Goal: Information Seeking & Learning: Get advice/opinions

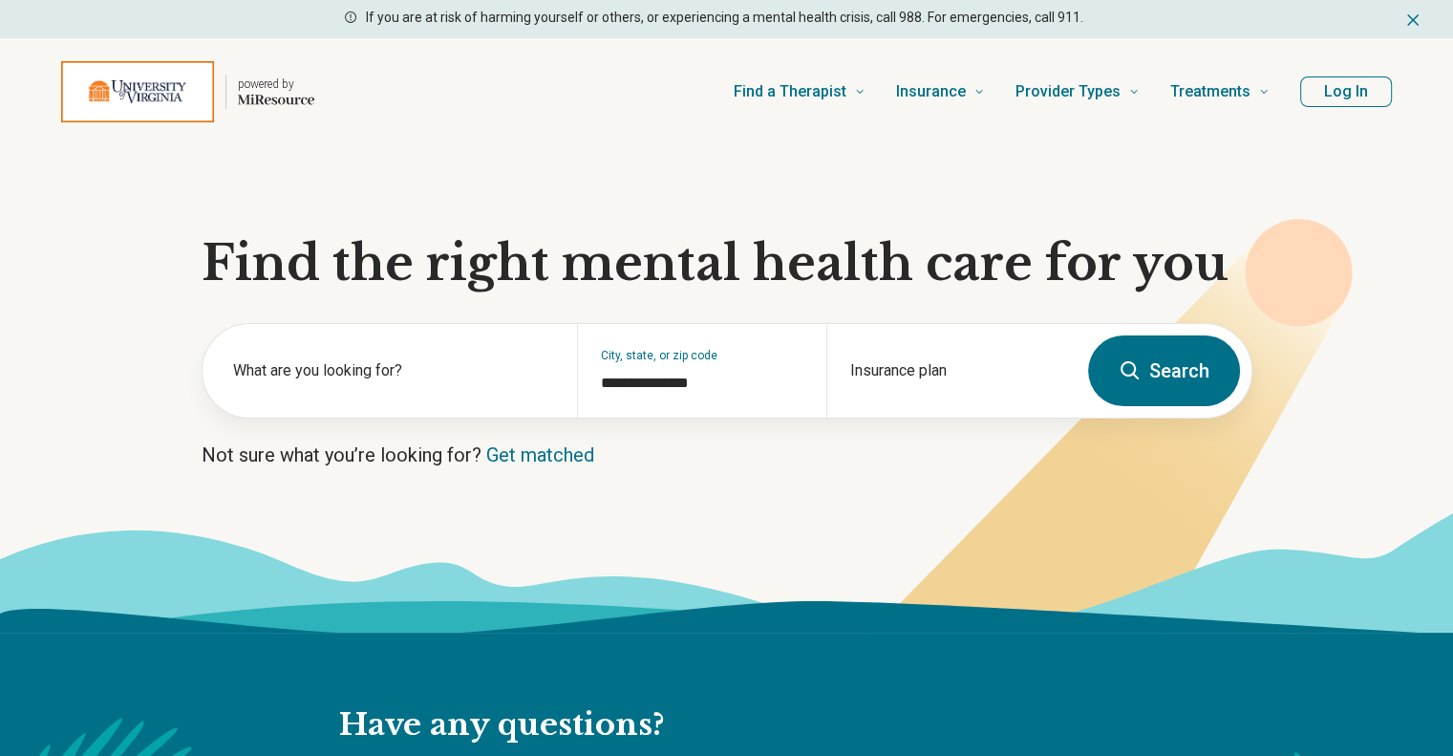
type input "**********"
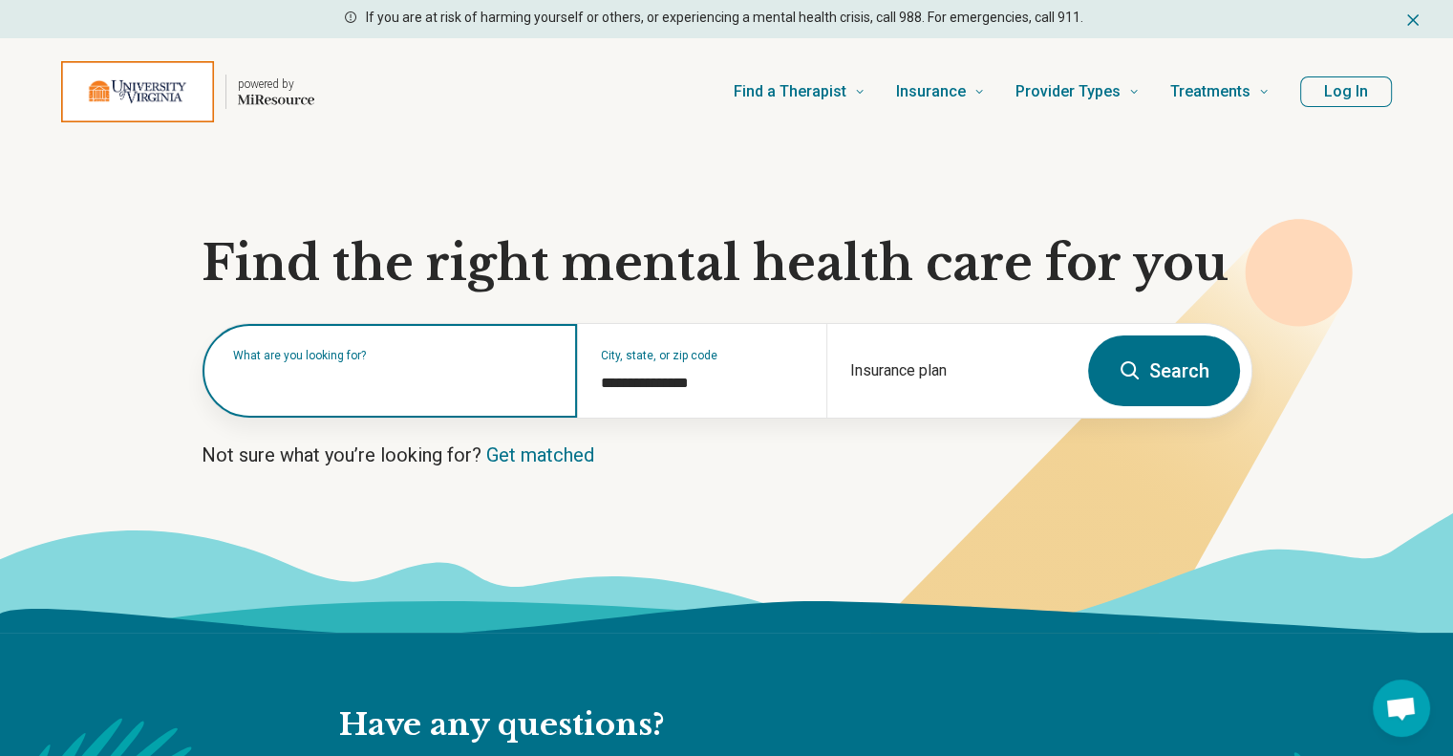
click at [504, 389] on input "text" at bounding box center [393, 380] width 321 height 23
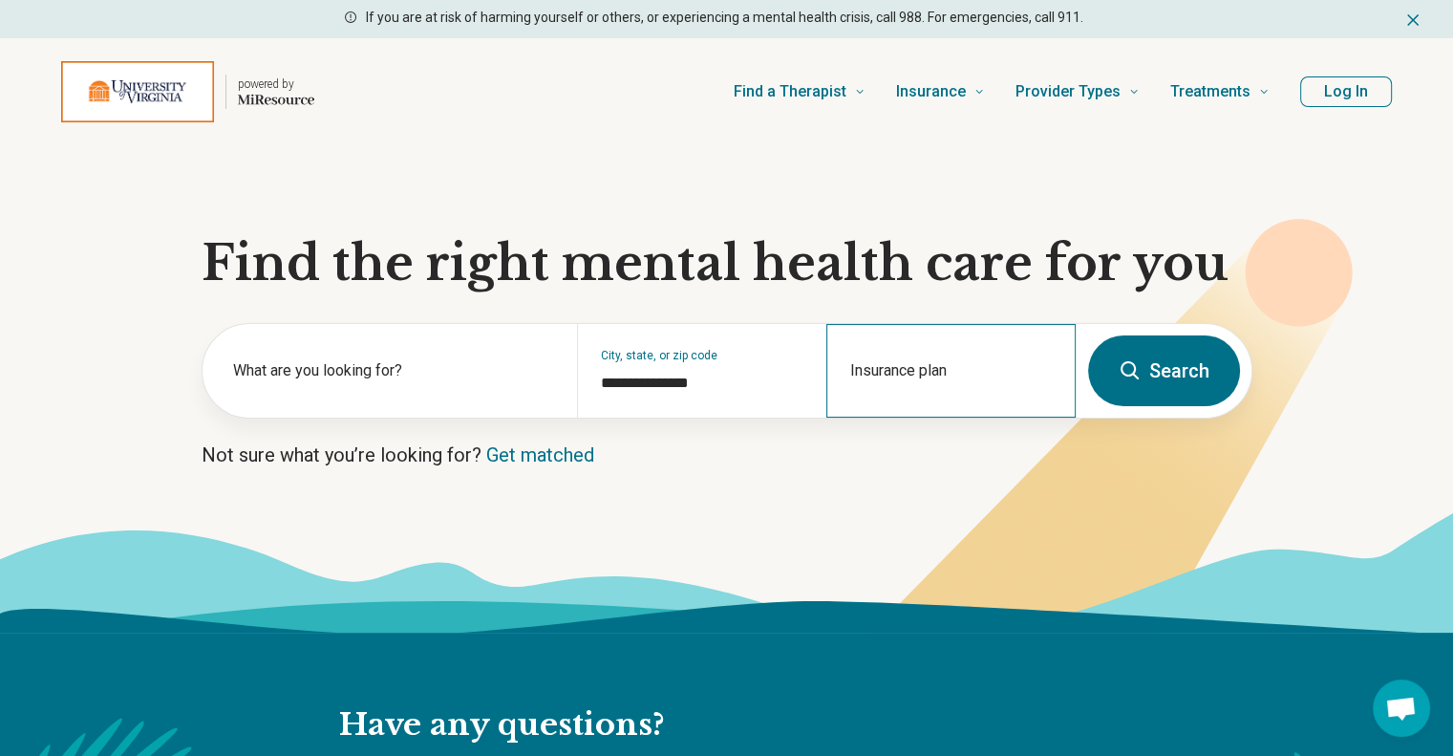
click at [887, 370] on div "Insurance plan" at bounding box center [950, 371] width 249 height 94
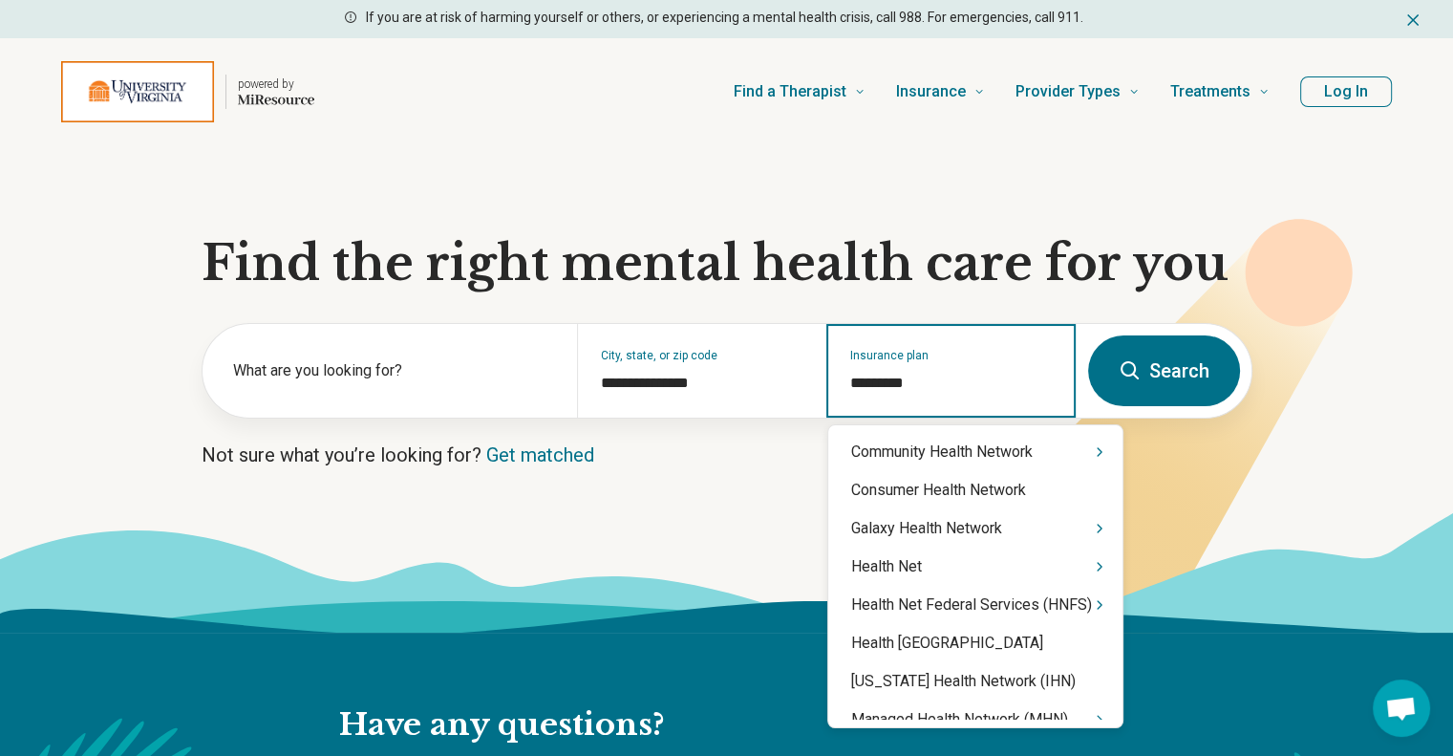
type input "**********"
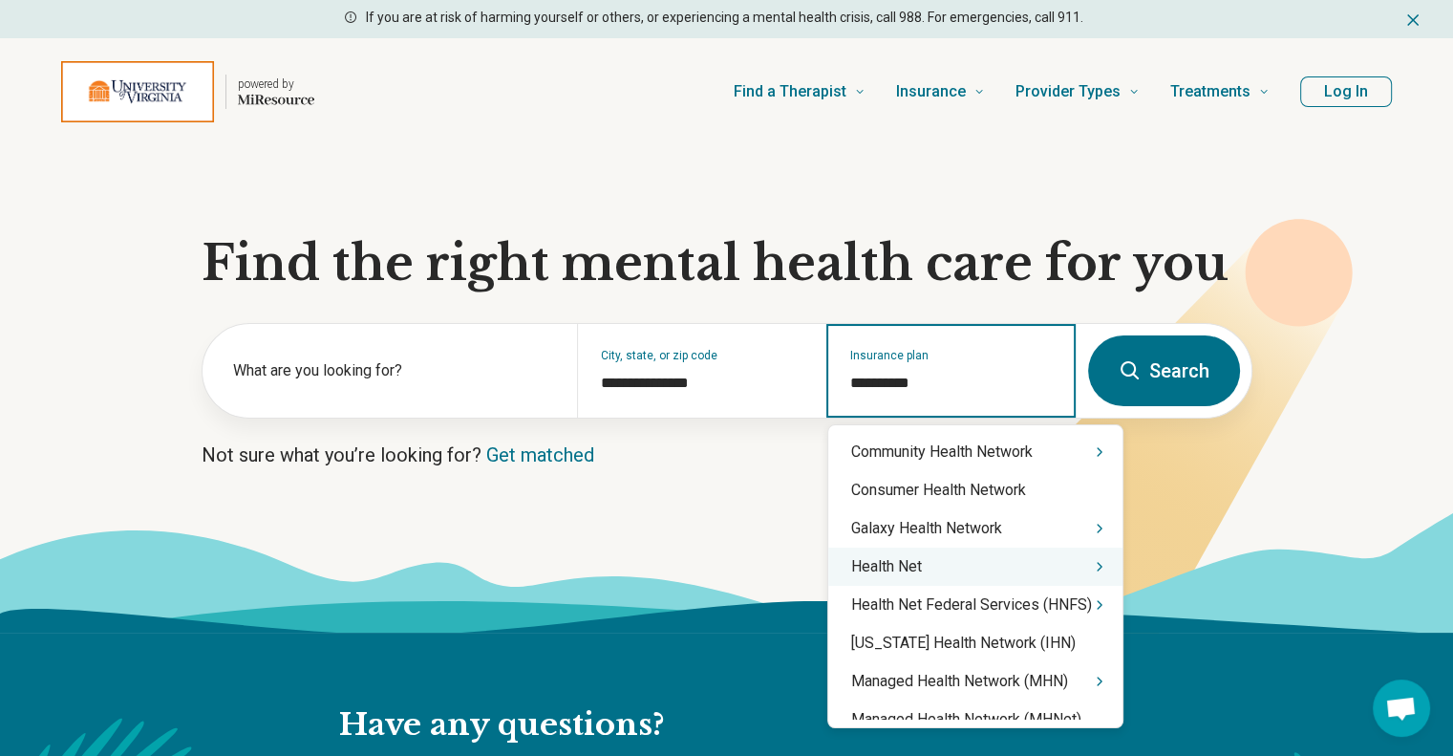
click at [884, 584] on div "Health Net" at bounding box center [975, 566] width 294 height 38
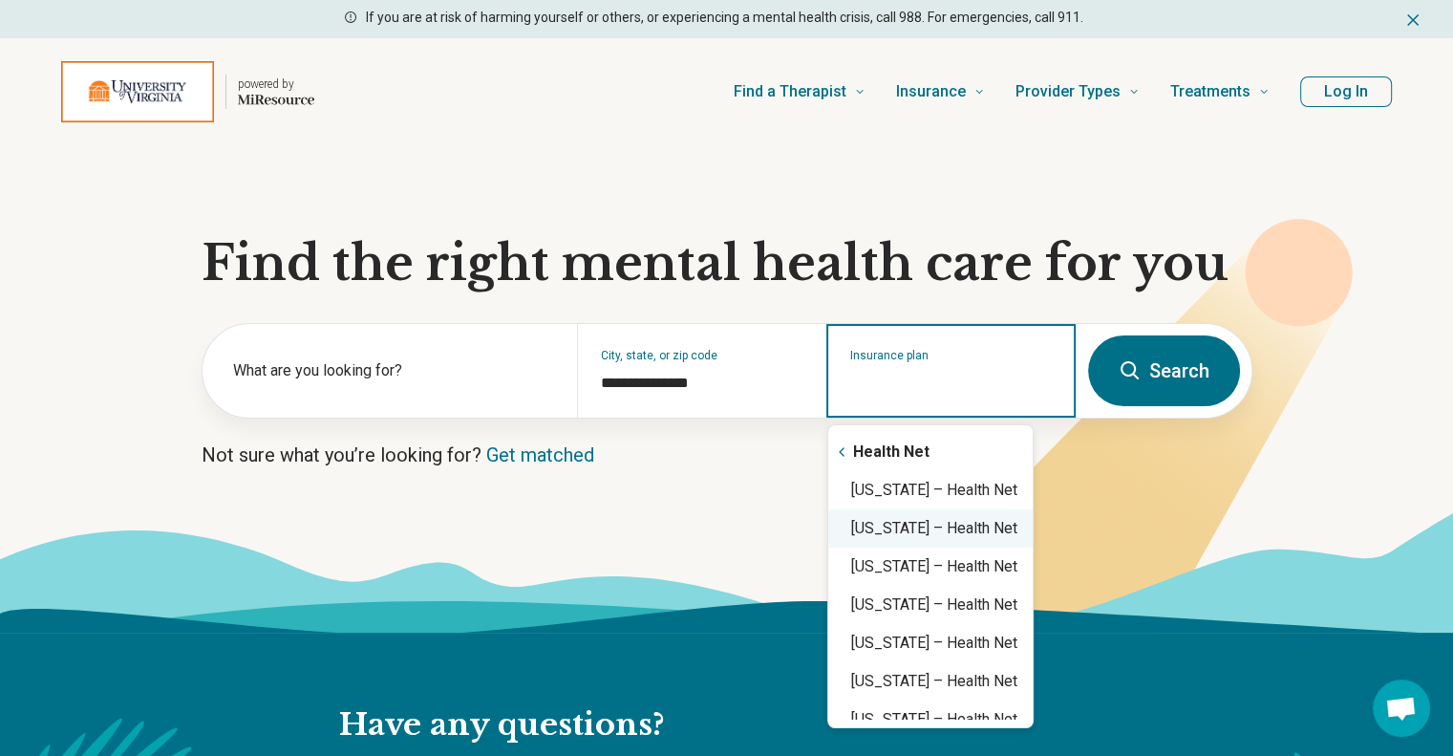
click at [951, 522] on div "California – Health Net" at bounding box center [930, 528] width 204 height 38
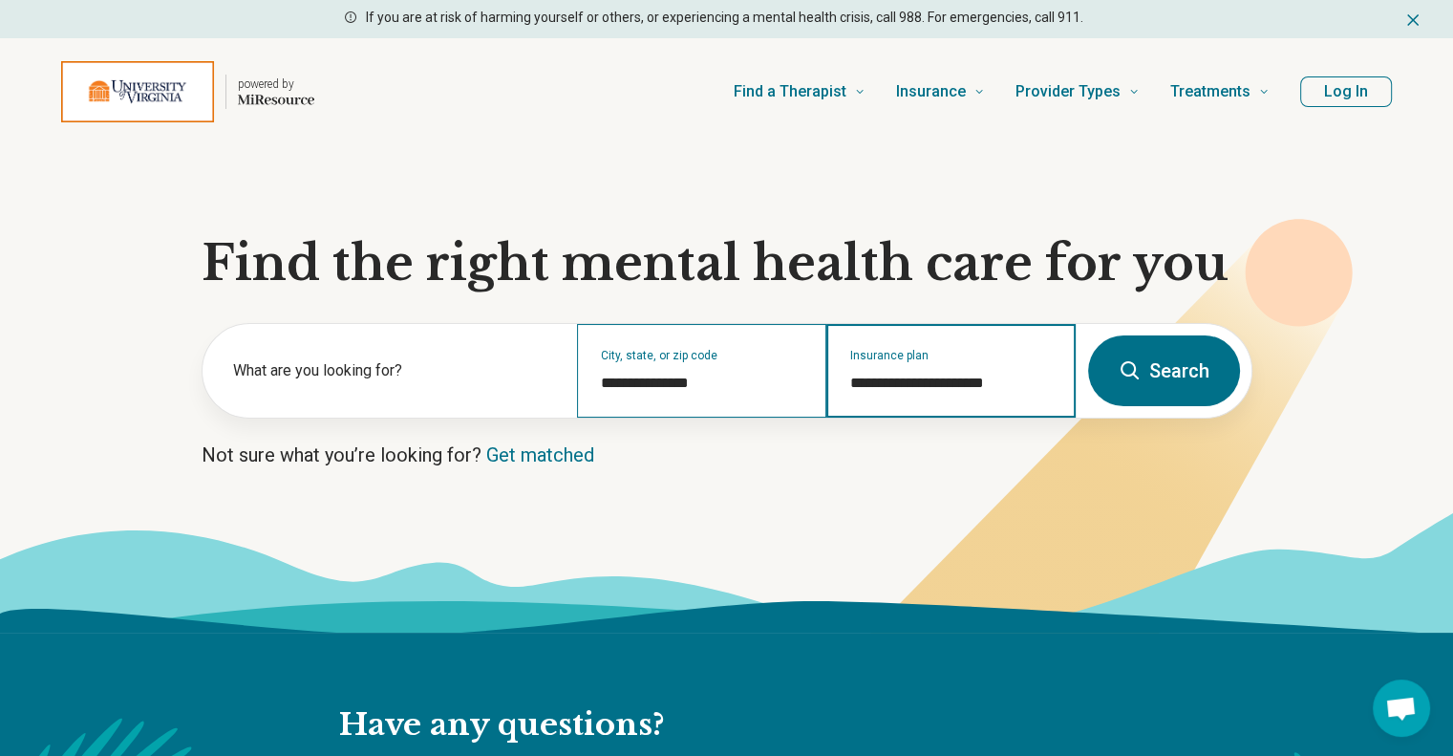
type input "**********"
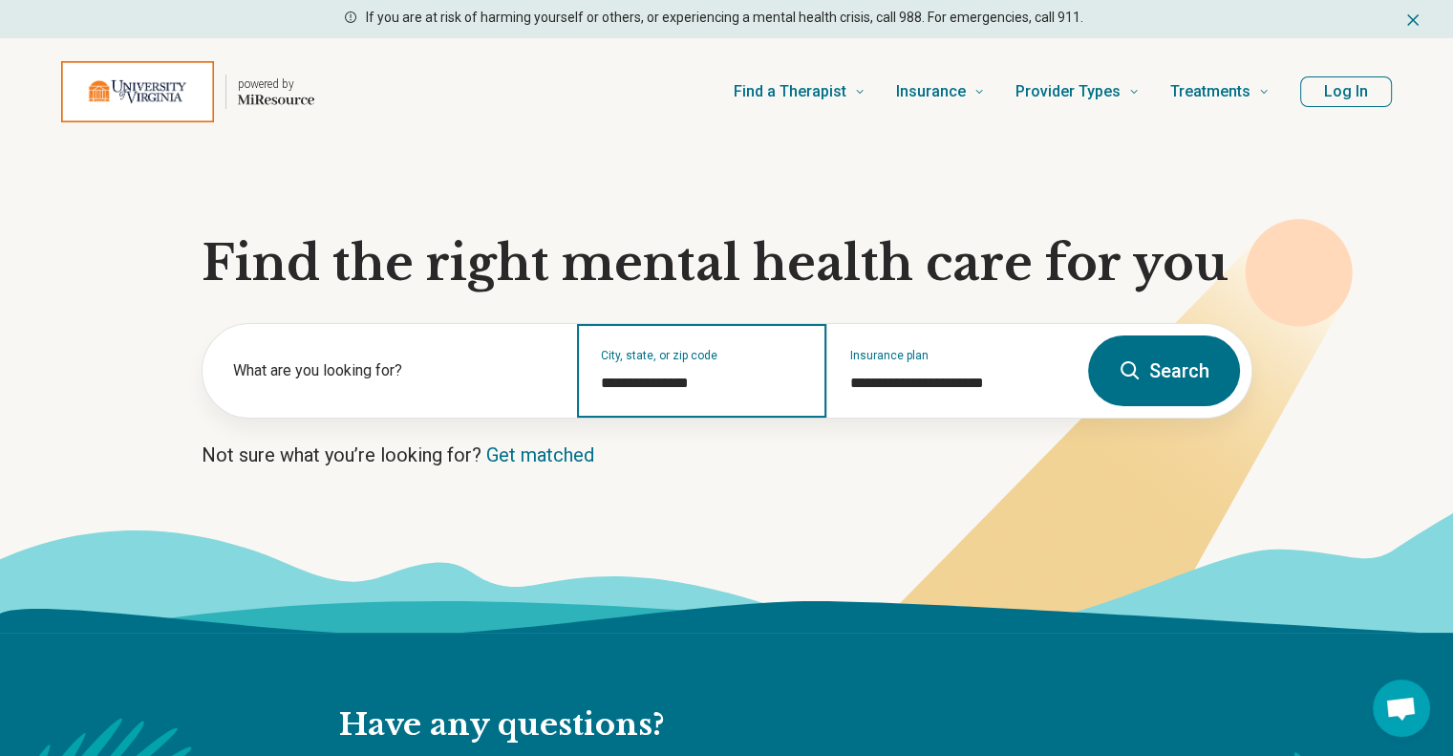
click at [643, 389] on input "**********" at bounding box center [702, 383] width 203 height 23
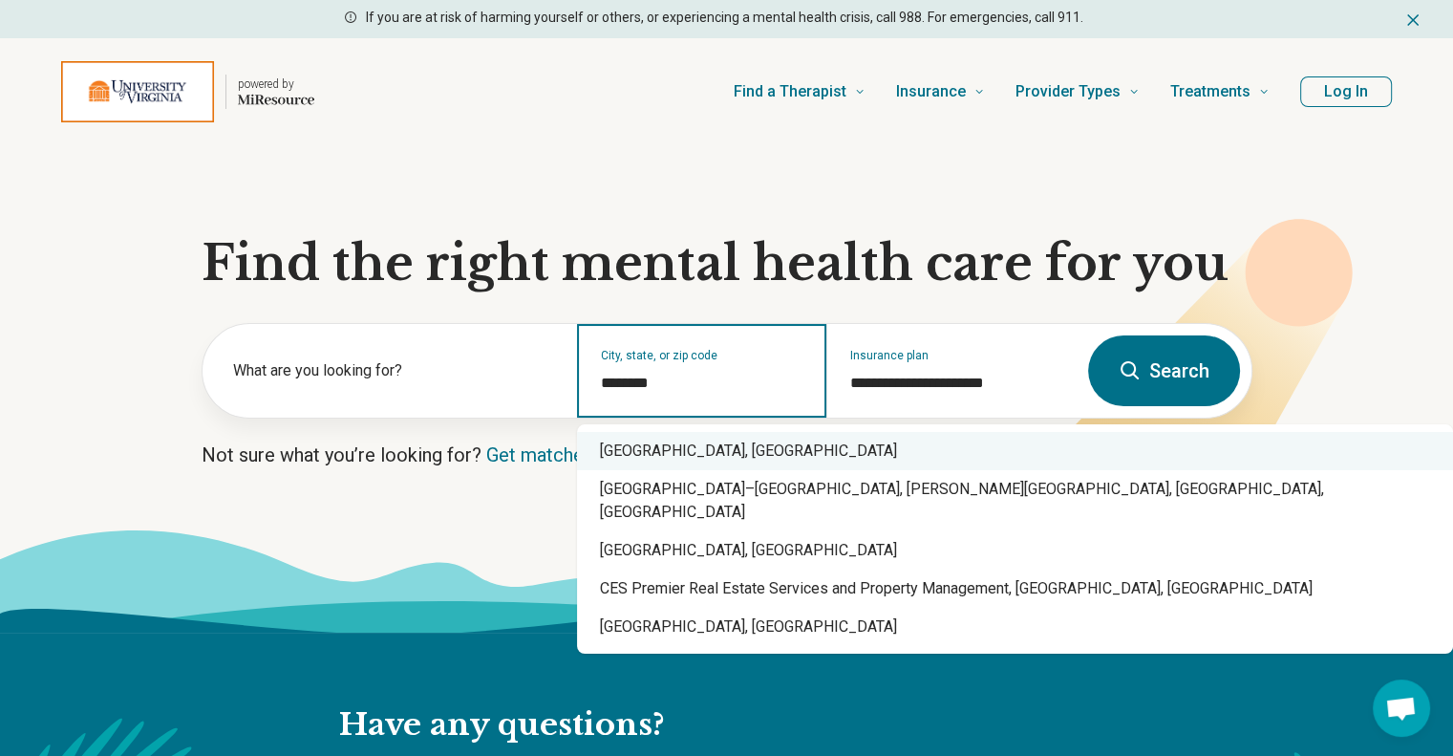
click at [637, 448] on div "[GEOGRAPHIC_DATA], [GEOGRAPHIC_DATA]" at bounding box center [1015, 451] width 876 height 38
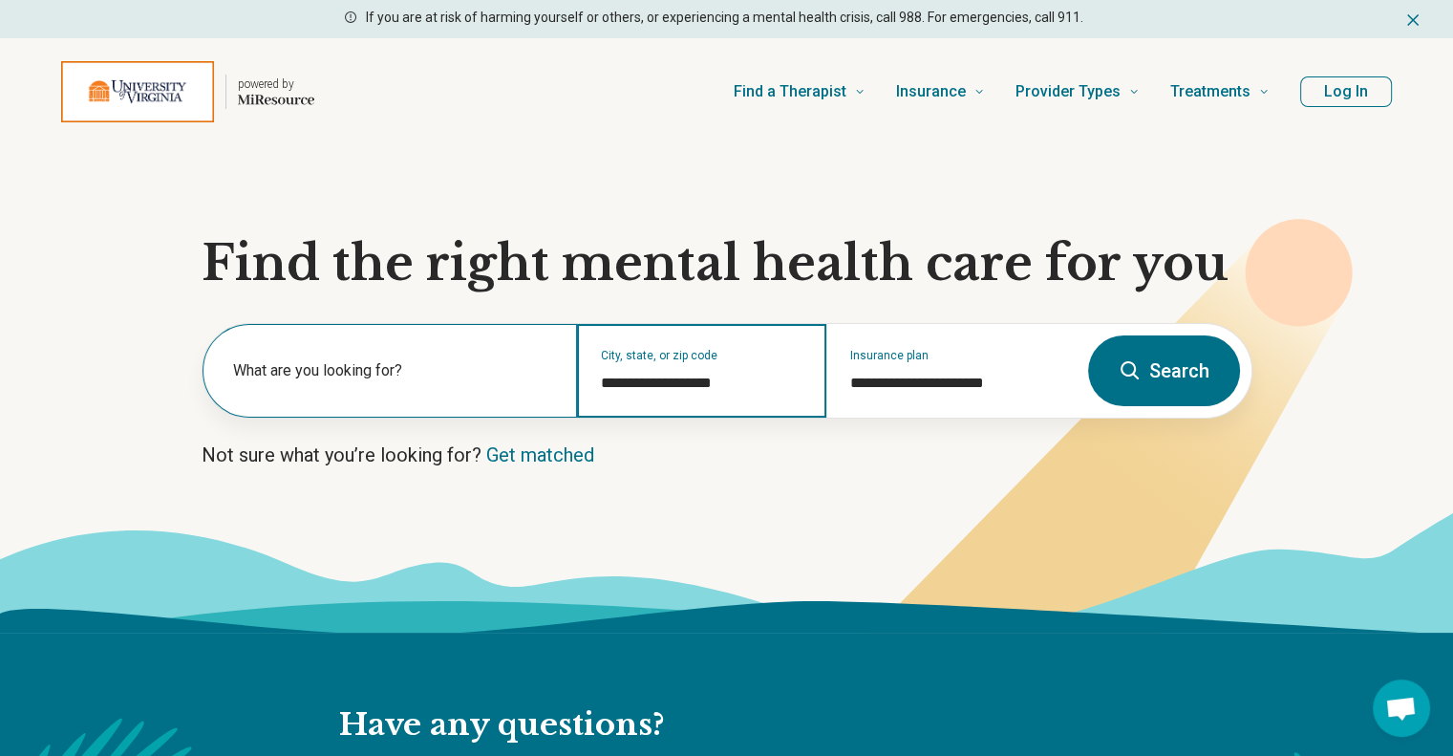
type input "**********"
click at [477, 360] on label "What are you looking for?" at bounding box center [393, 370] width 321 height 23
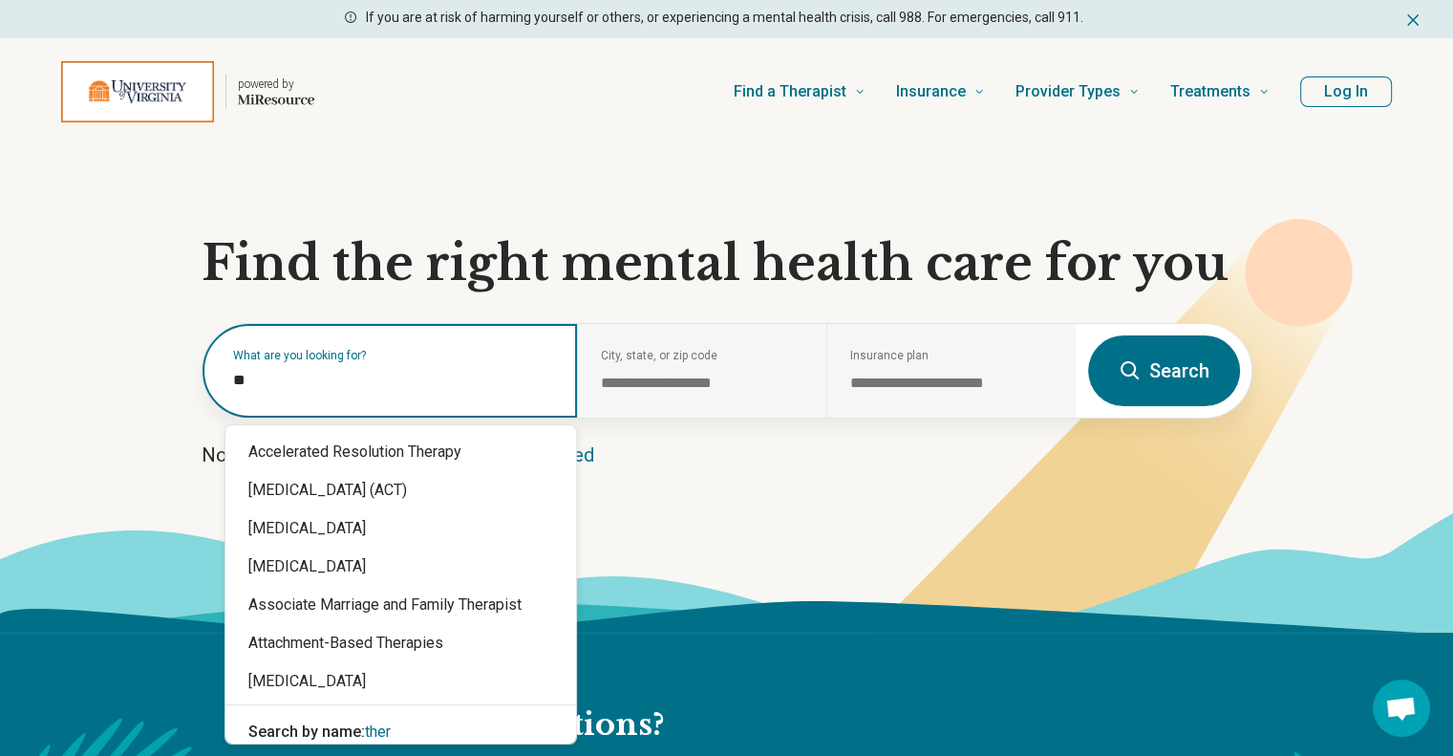
type input "*"
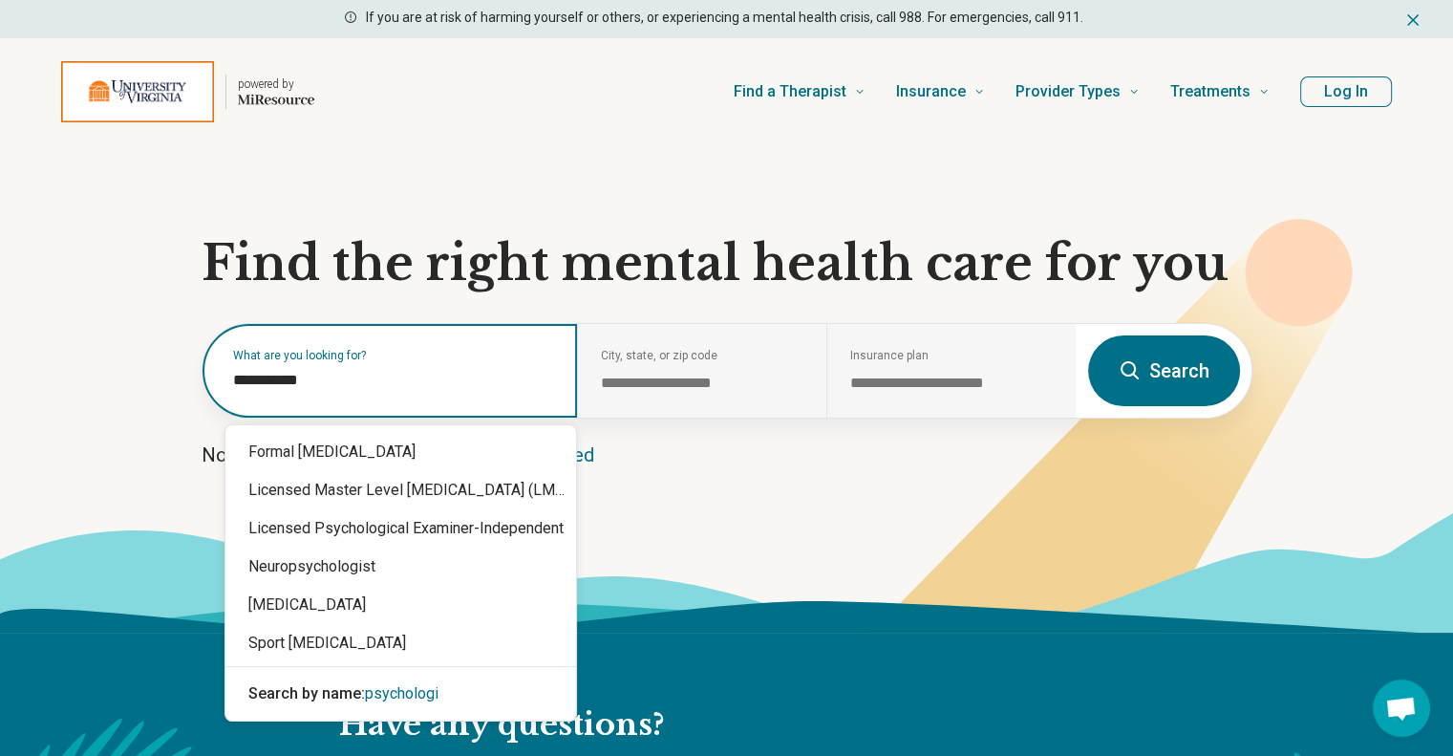
type input "**********"
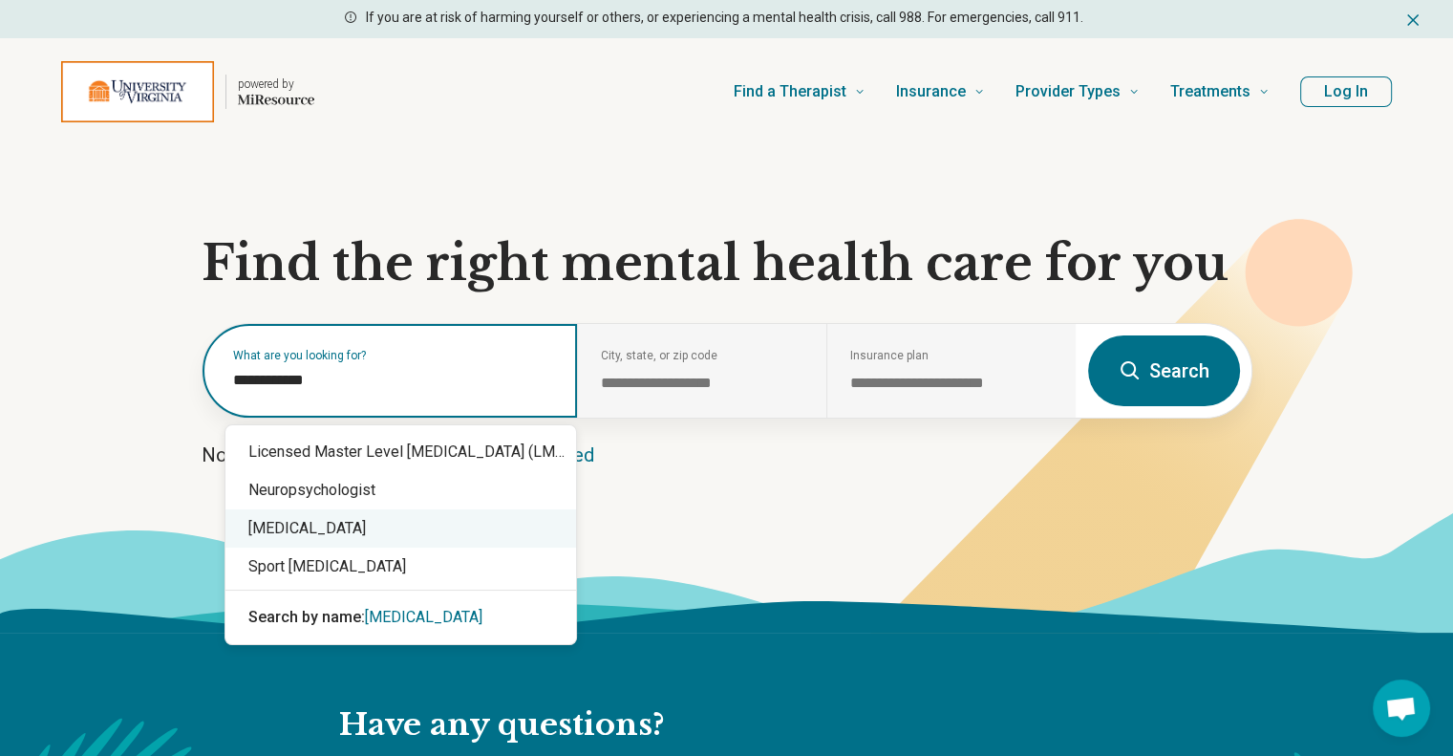
click at [363, 541] on div "Psychologist" at bounding box center [400, 528] width 351 height 38
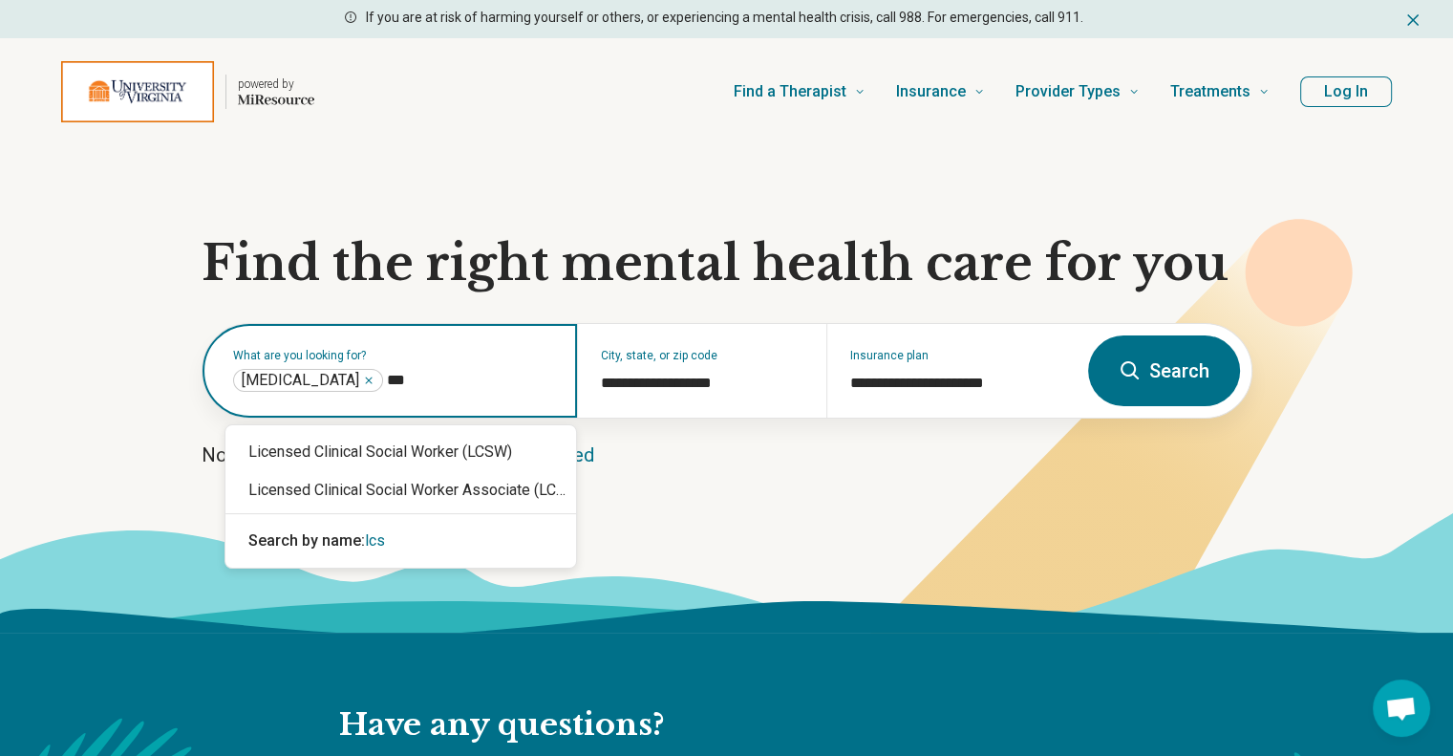
type input "****"
click at [476, 458] on div "Licensed Clinical Social Worker (LCSW)" at bounding box center [400, 452] width 351 height 38
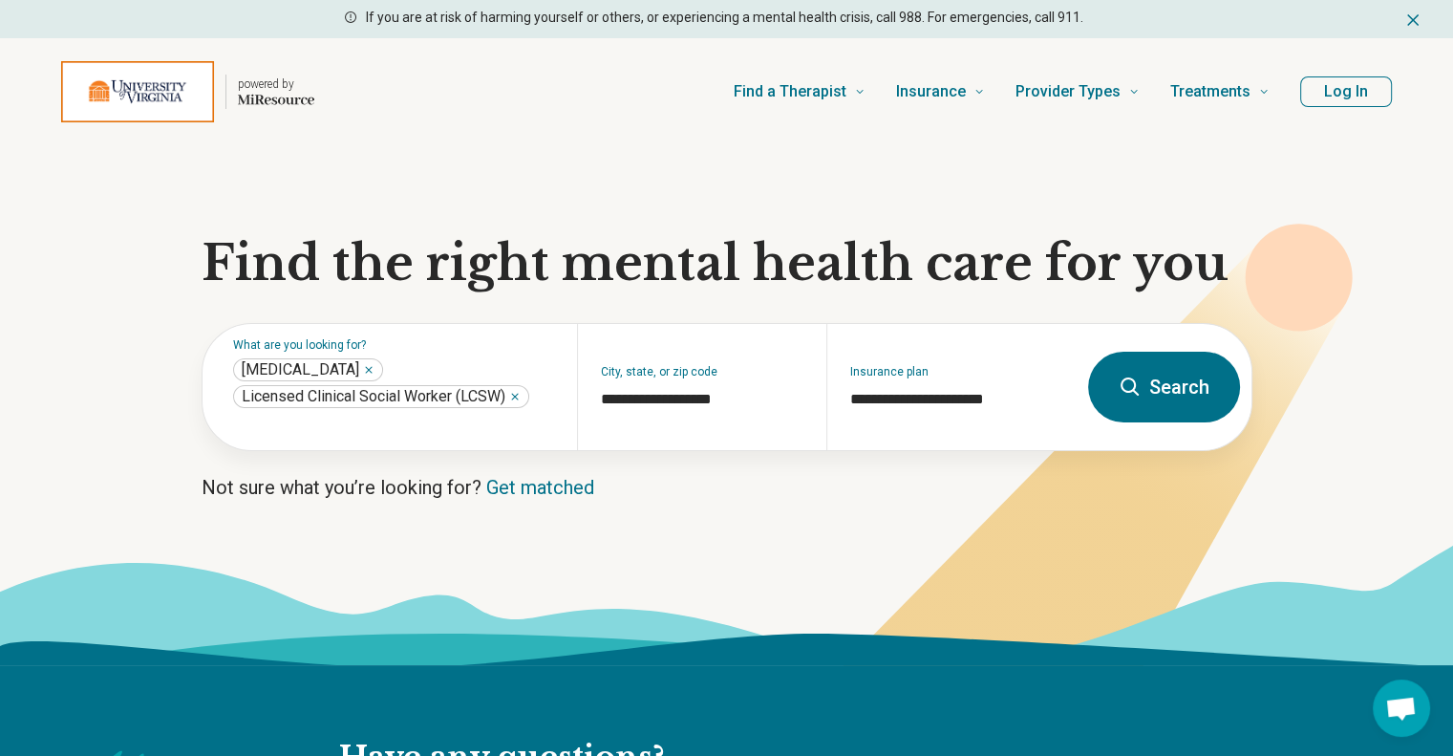
click at [1175, 390] on button "Search" at bounding box center [1164, 387] width 152 height 71
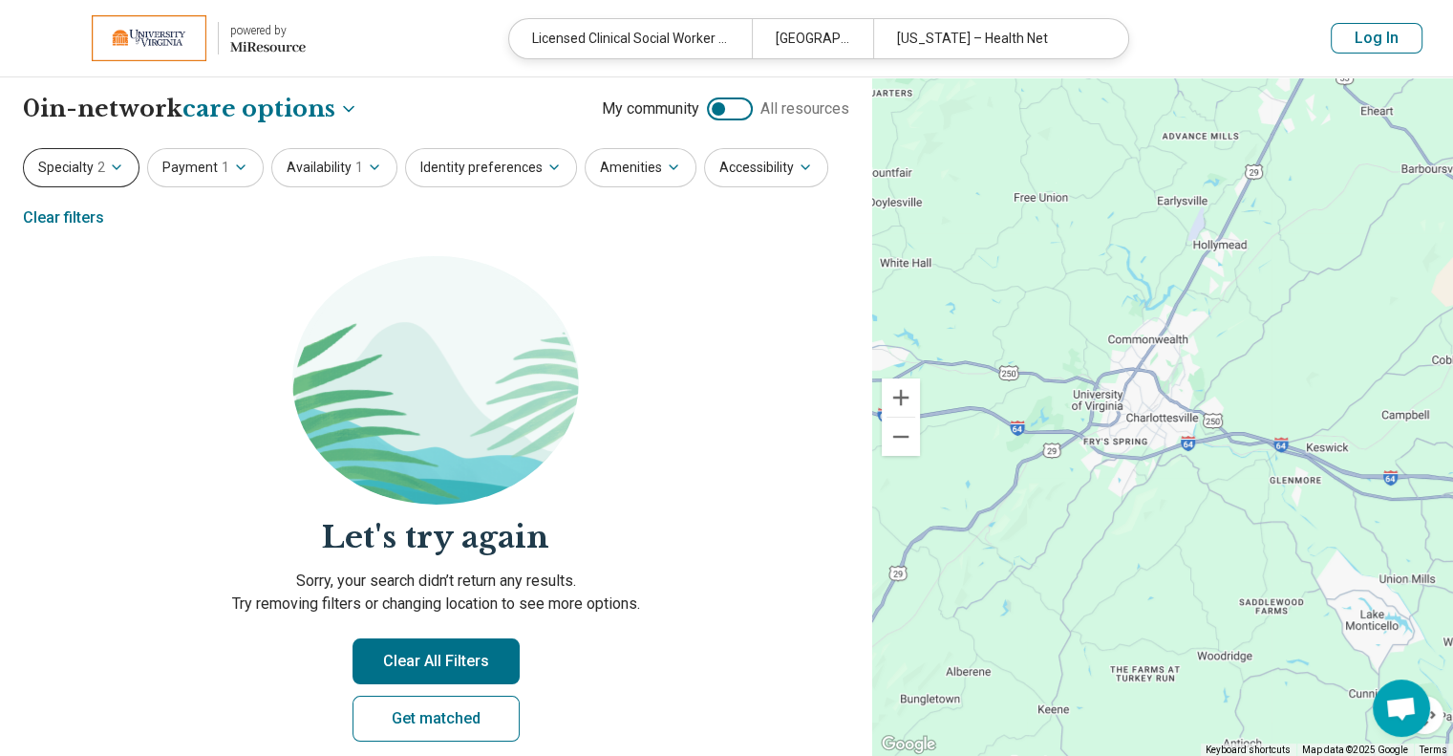
click at [118, 161] on icon "button" at bounding box center [116, 167] width 15 height 15
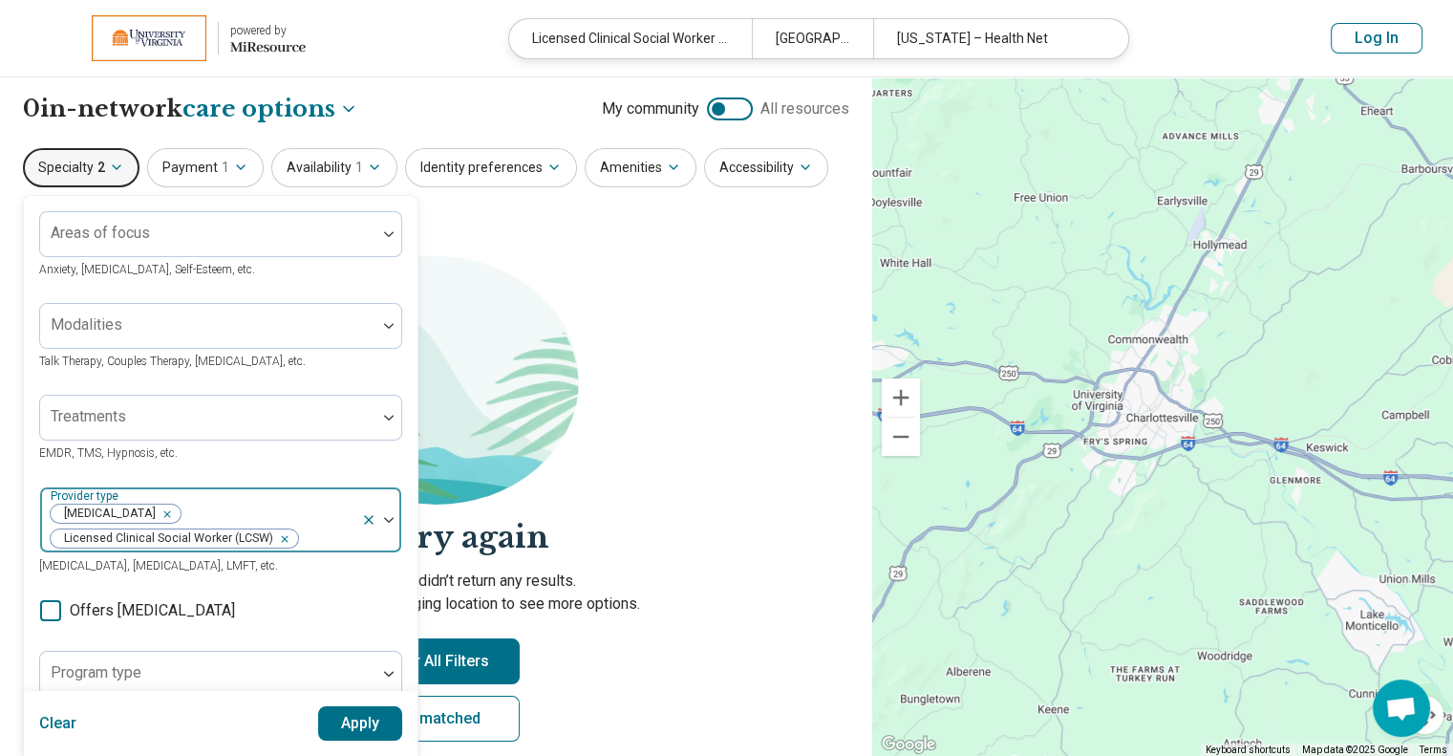
click at [368, 522] on icon at bounding box center [368, 519] width 15 height 15
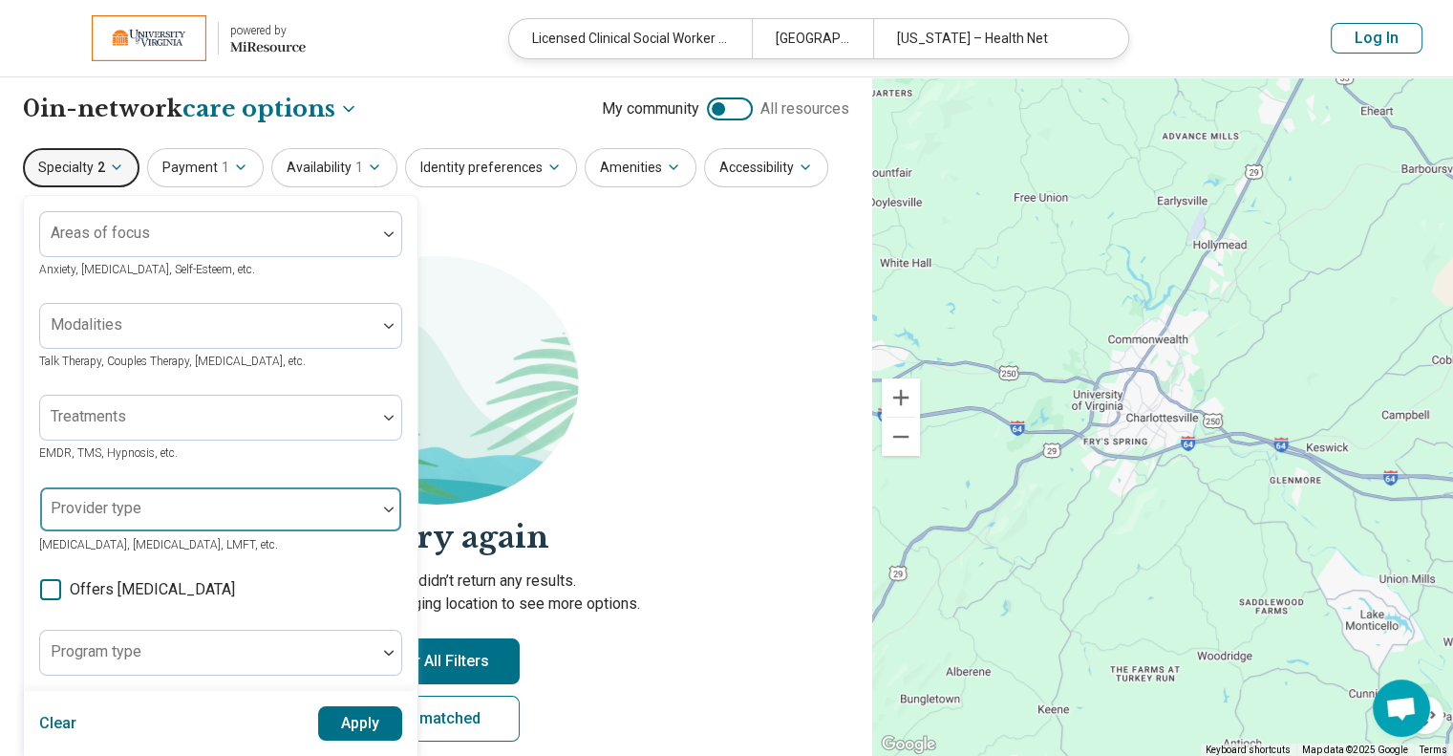
click at [373, 716] on button "Apply" at bounding box center [360, 723] width 85 height 34
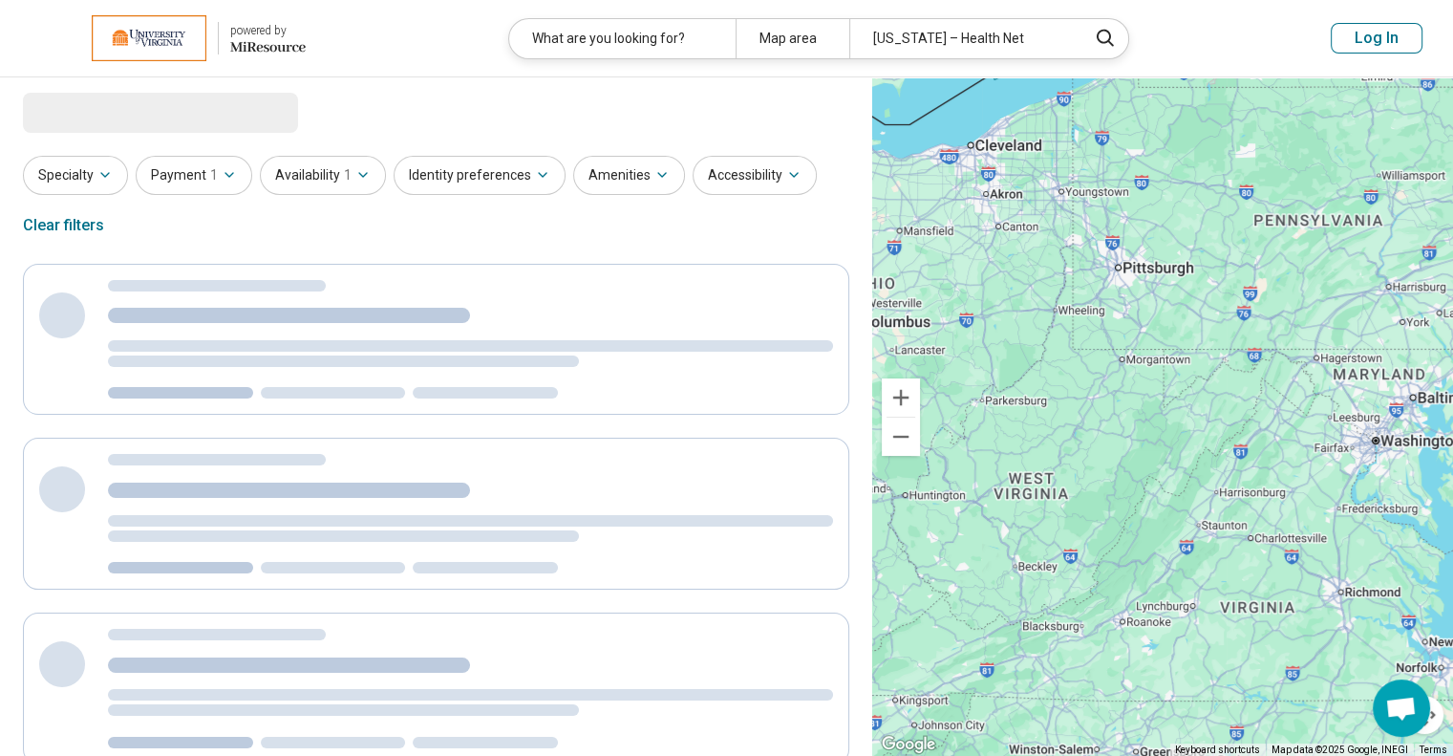
select select "***"
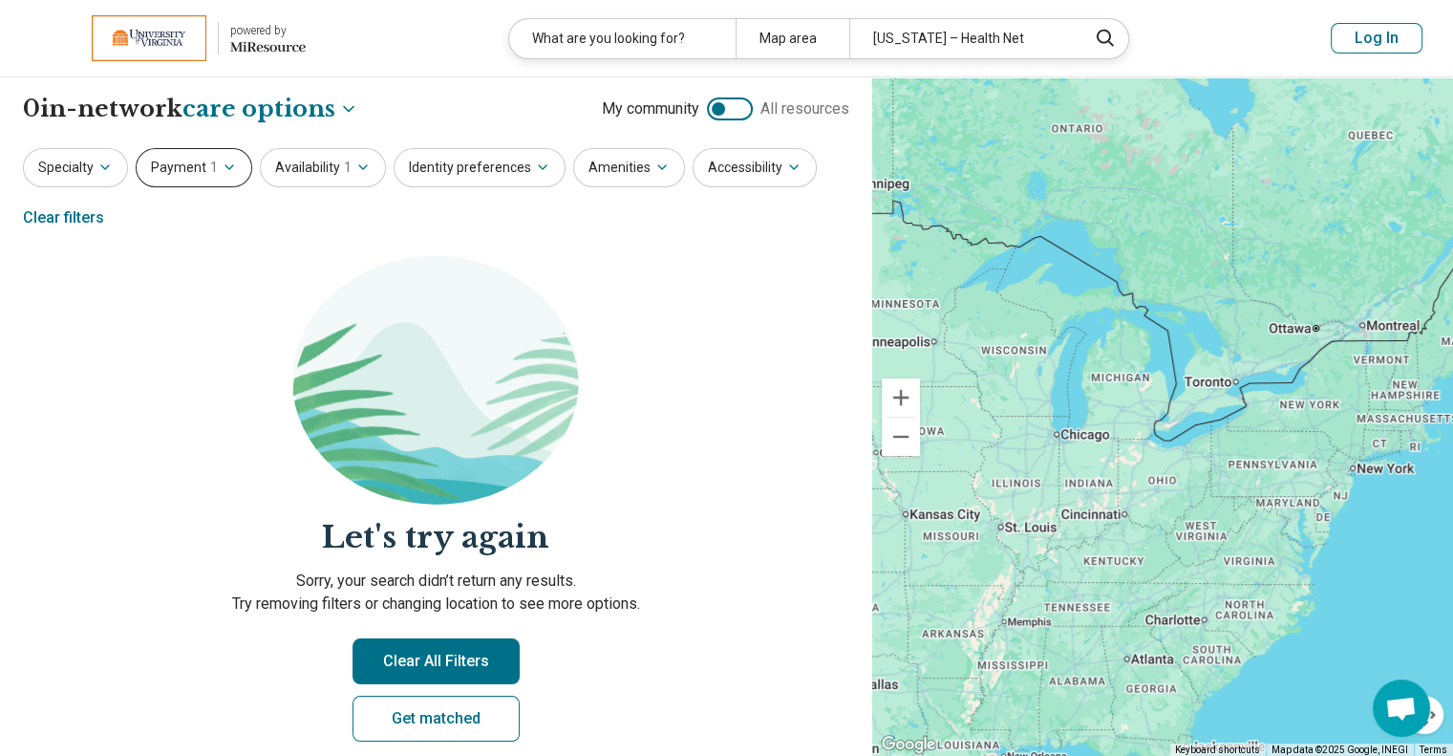
click at [229, 162] on icon "button" at bounding box center [229, 167] width 15 height 15
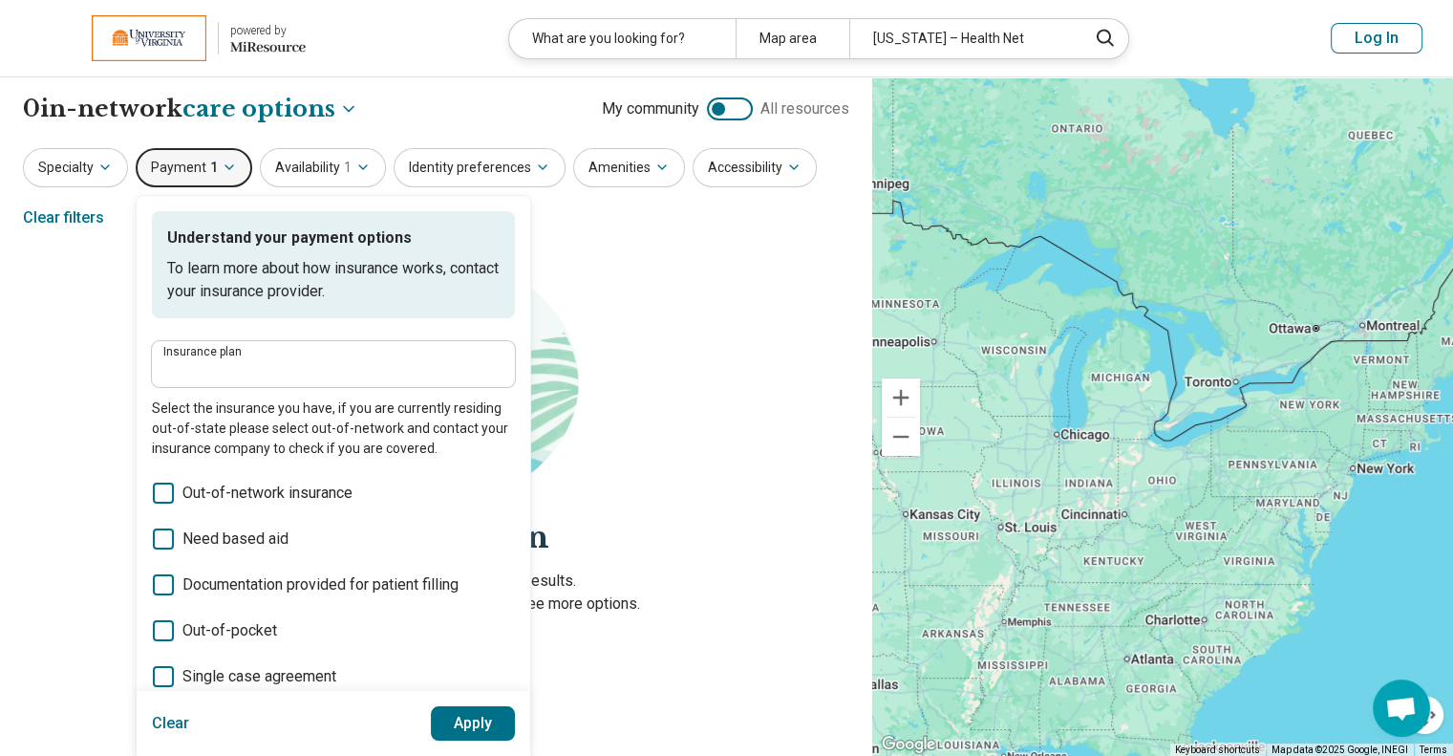
type input "**********"
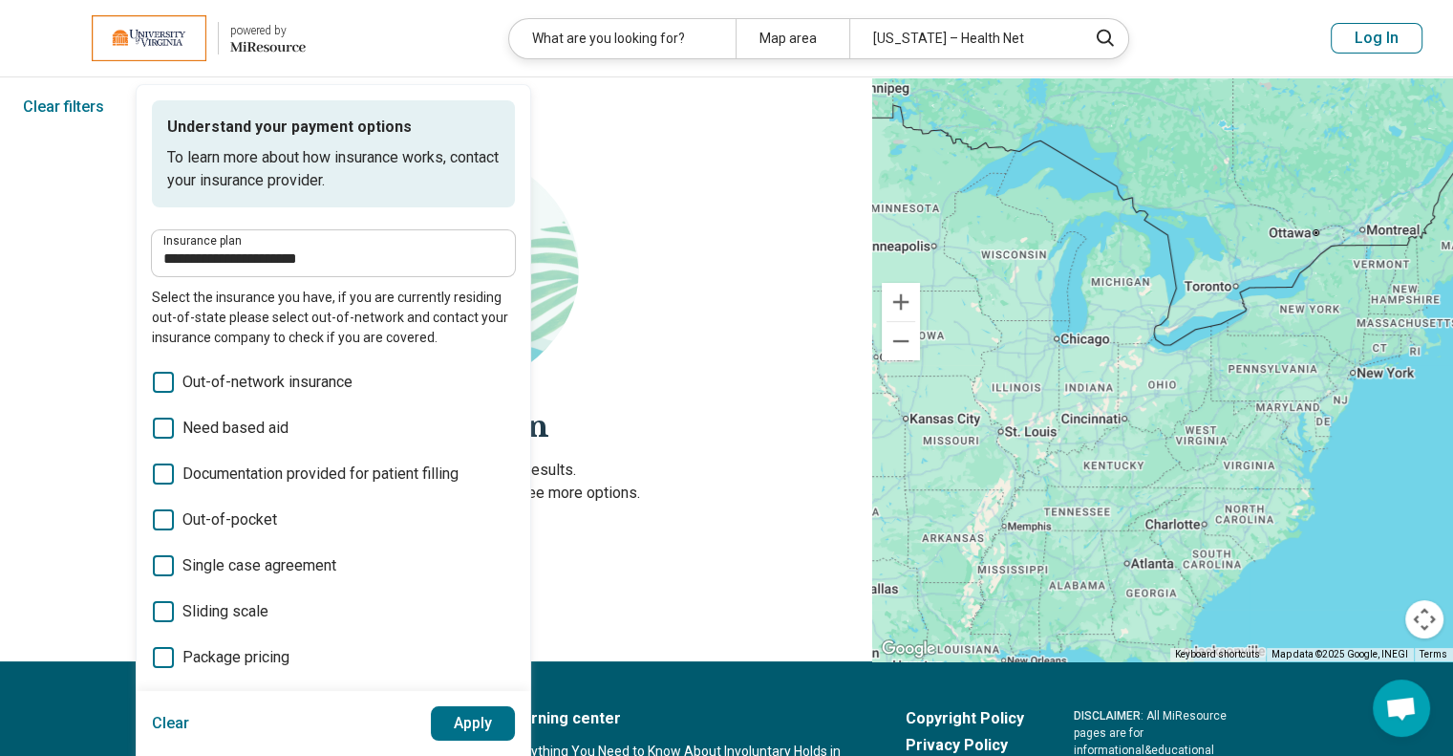
scroll to position [111, 0]
click at [281, 371] on span "Out-of-network insurance" at bounding box center [267, 382] width 170 height 23
click at [223, 515] on span "Out-of-pocket" at bounding box center [229, 519] width 95 height 23
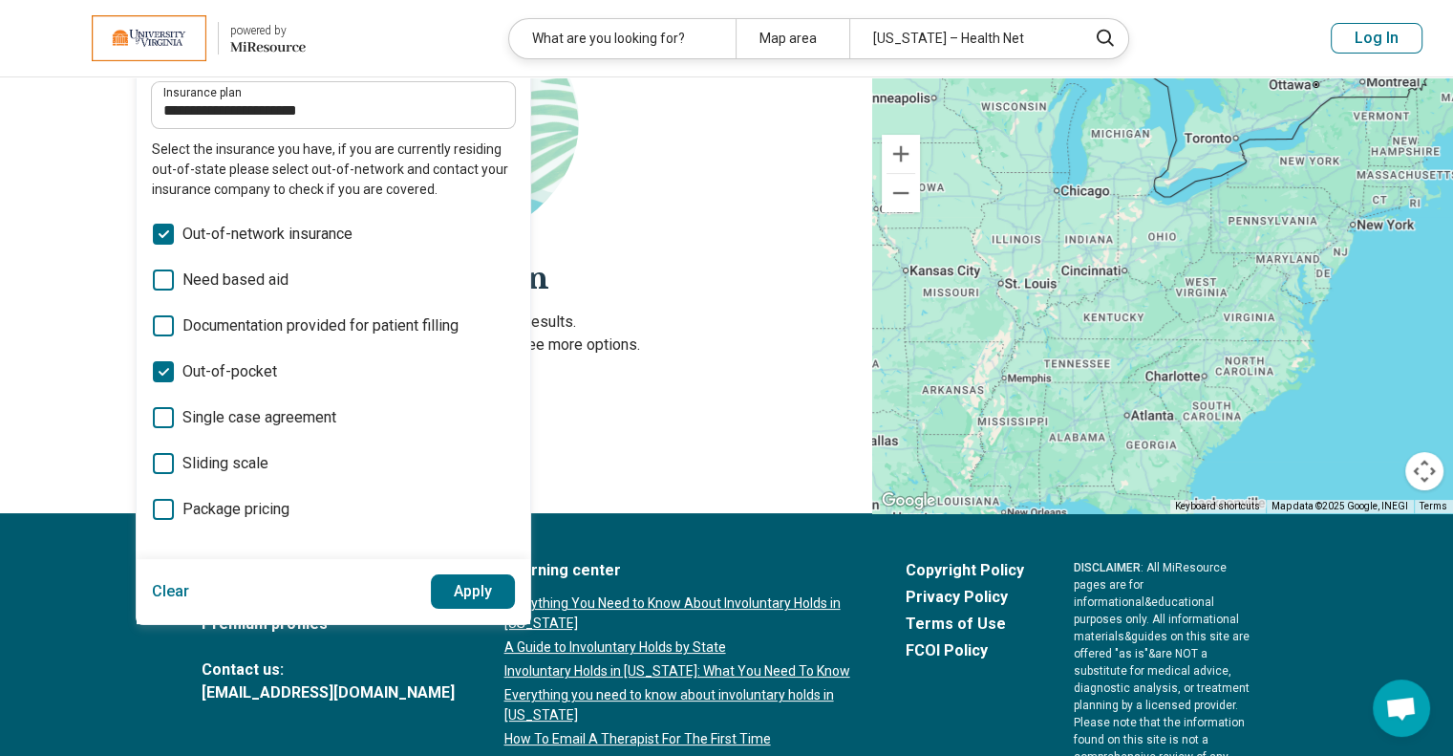
scroll to position [260, 0]
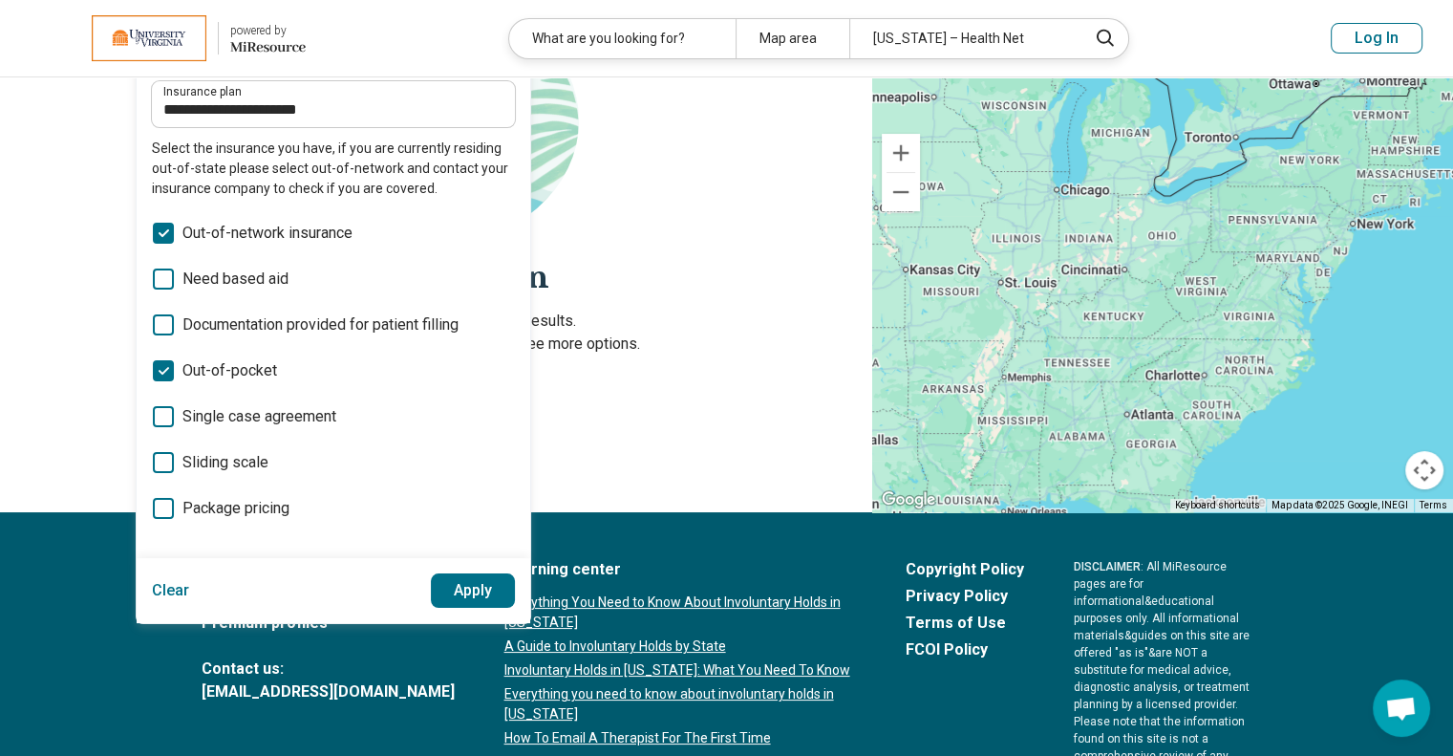
click at [238, 464] on span "Sliding scale" at bounding box center [225, 462] width 86 height 23
click at [474, 591] on button "Apply" at bounding box center [473, 590] width 85 height 34
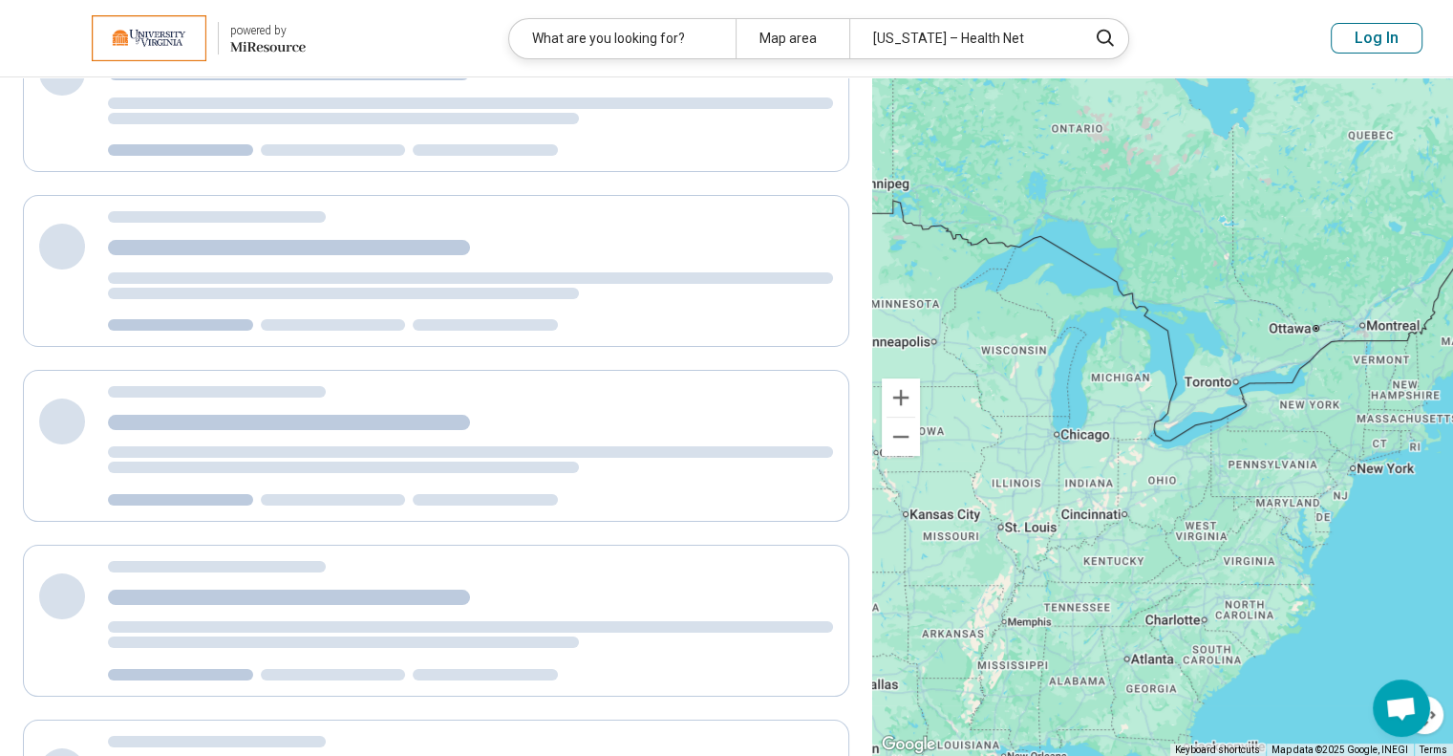
scroll to position [118, 0]
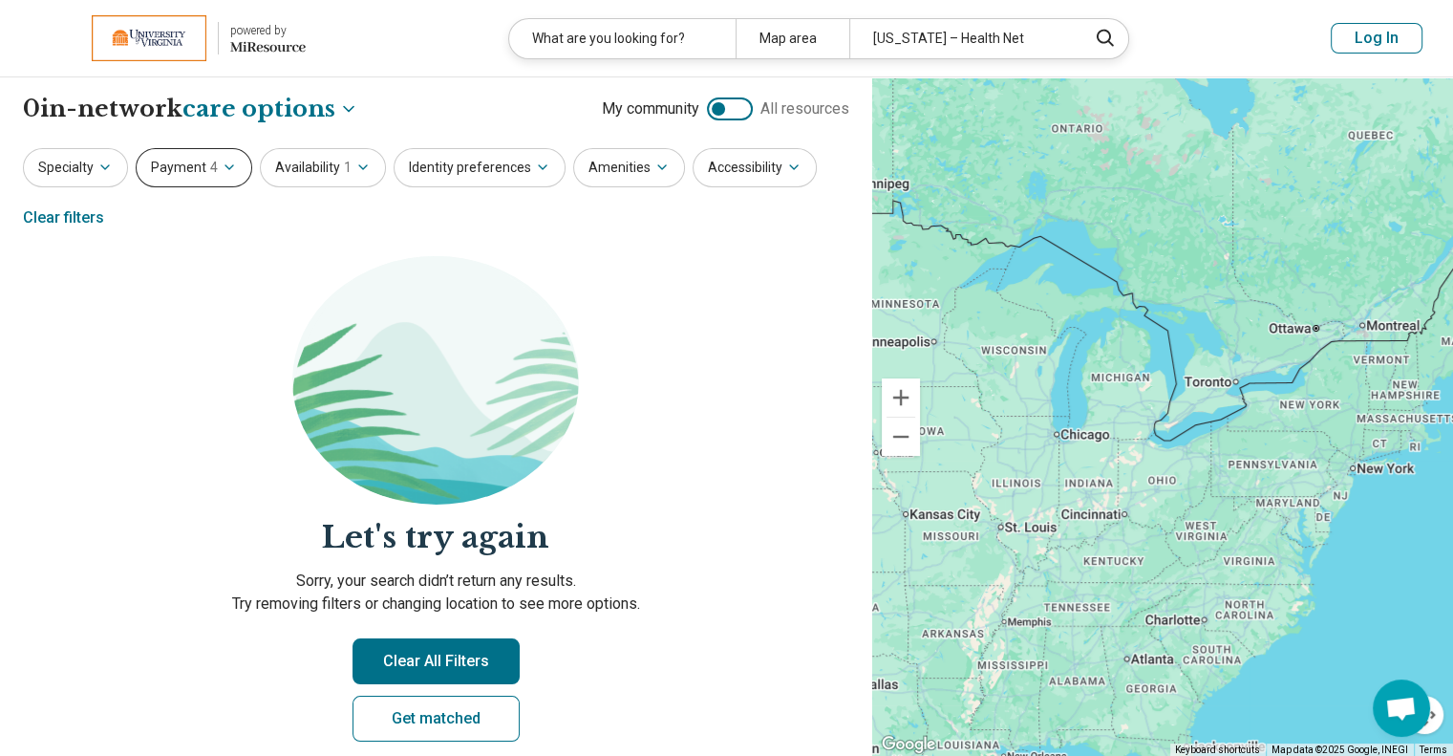
click at [232, 169] on icon "button" at bounding box center [229, 167] width 15 height 15
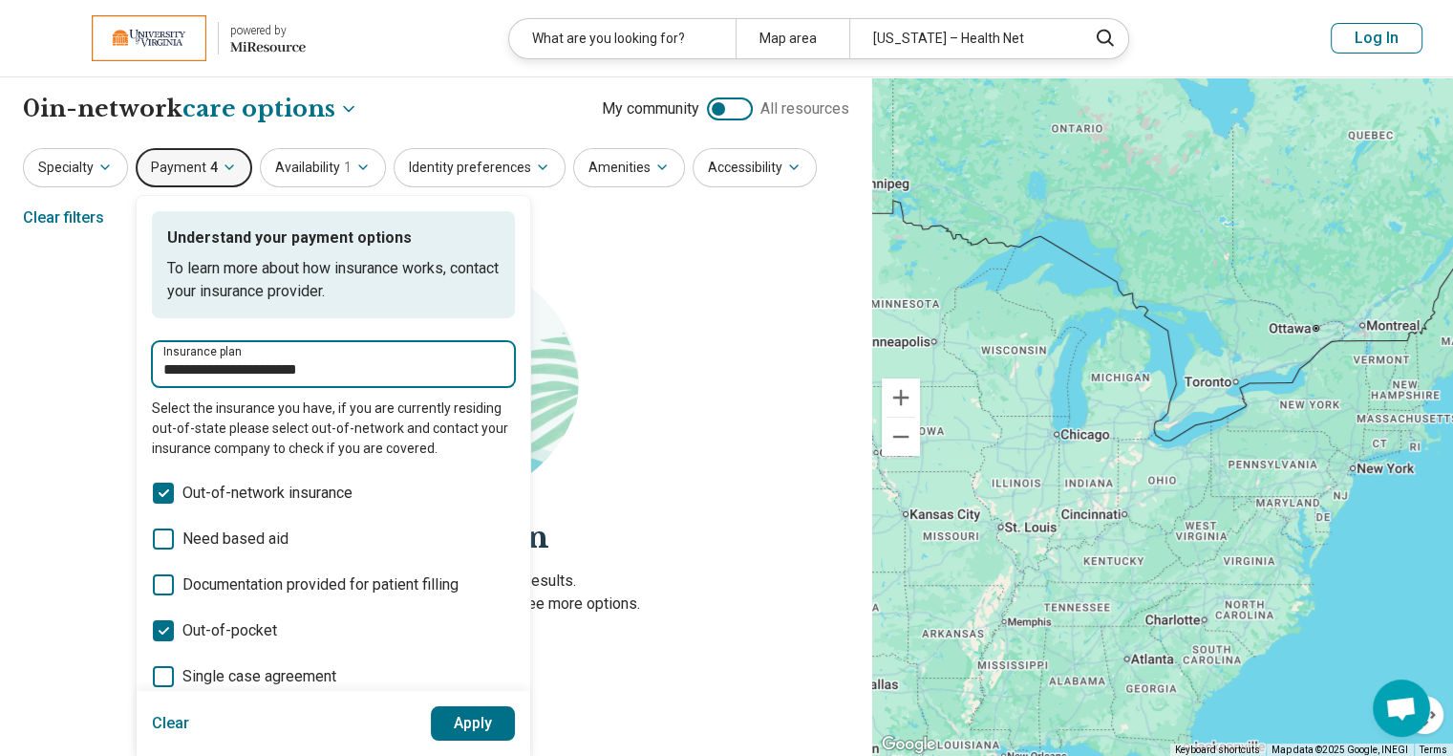
click at [277, 366] on input "**********" at bounding box center [333, 369] width 340 height 23
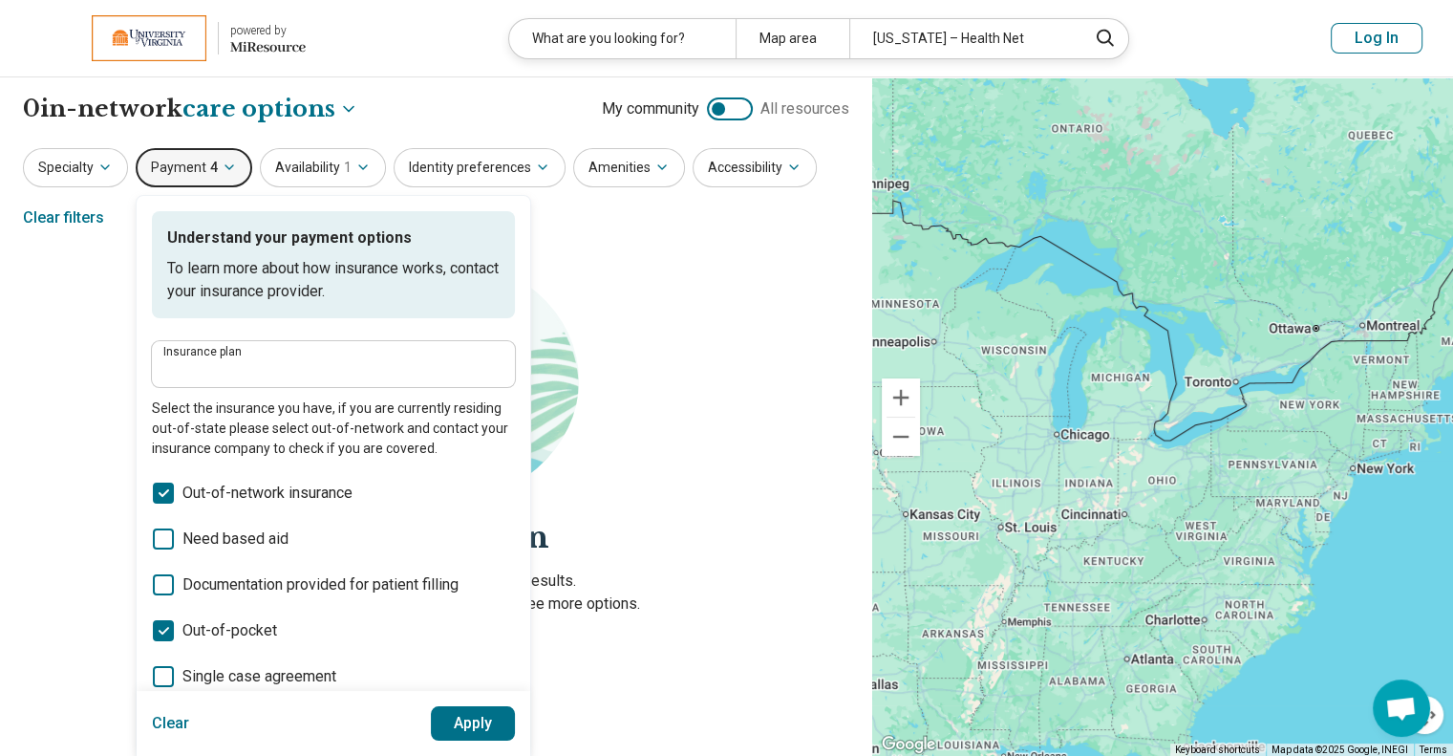
click at [516, 319] on div "Understand your payment options To learn more about how insurance works, contac…" at bounding box center [334, 507] width 394 height 622
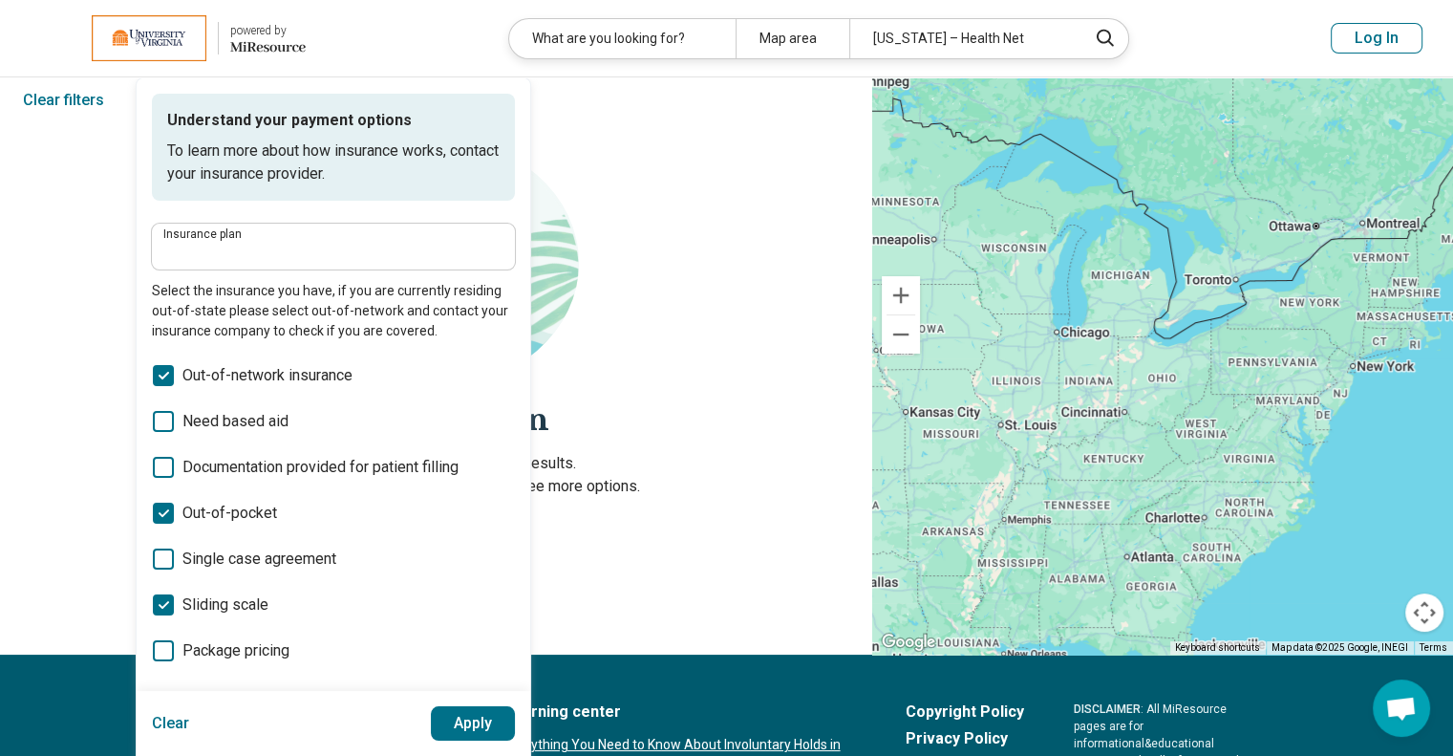
scroll to position [183, 0]
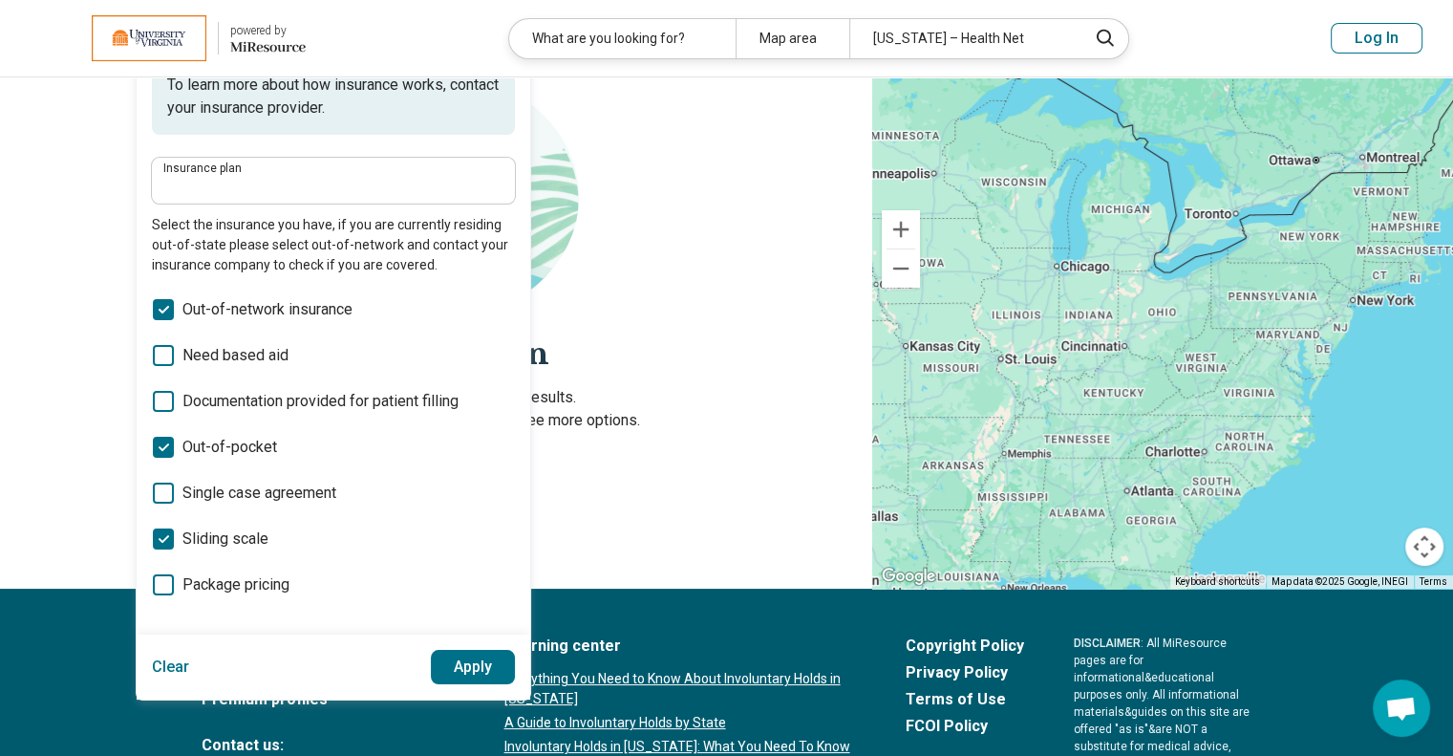
click at [485, 660] on button "Apply" at bounding box center [473, 667] width 85 height 34
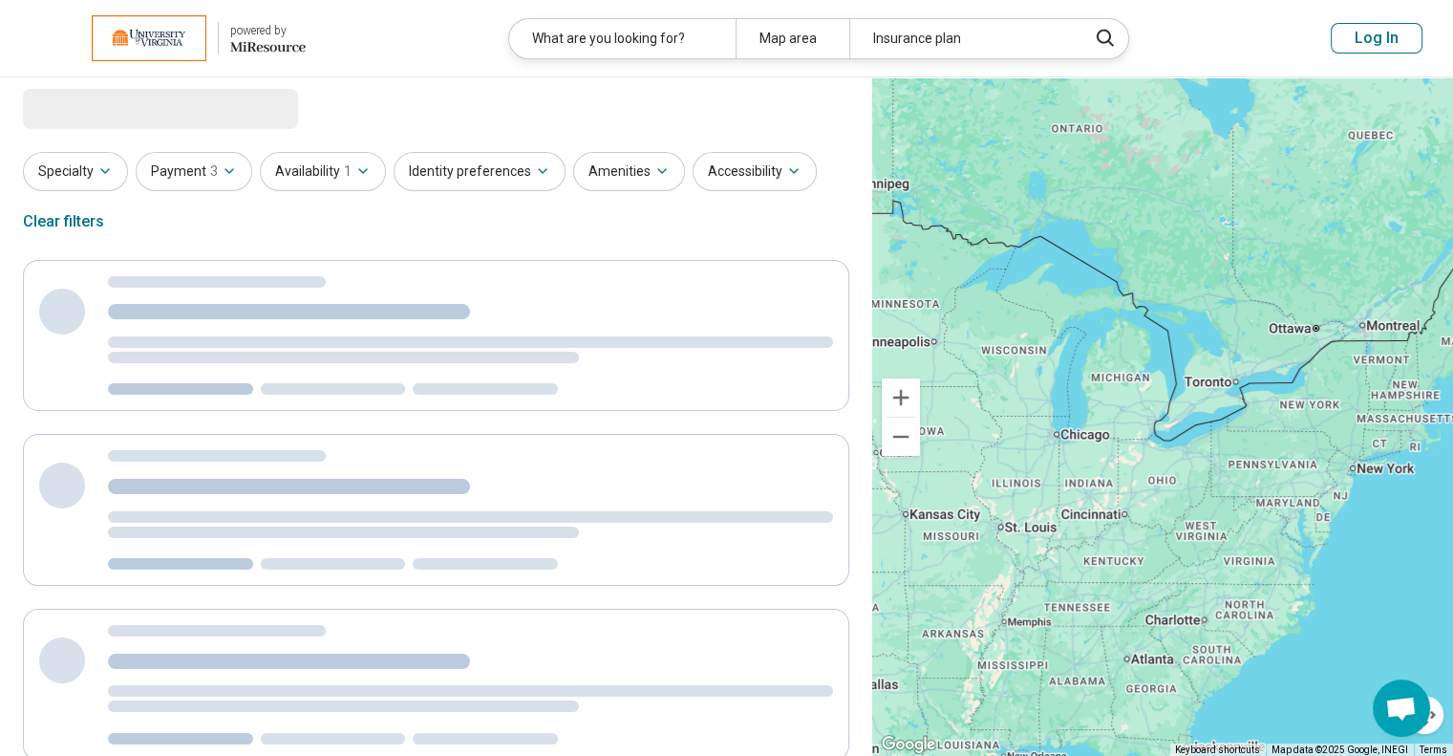
scroll to position [0, 0]
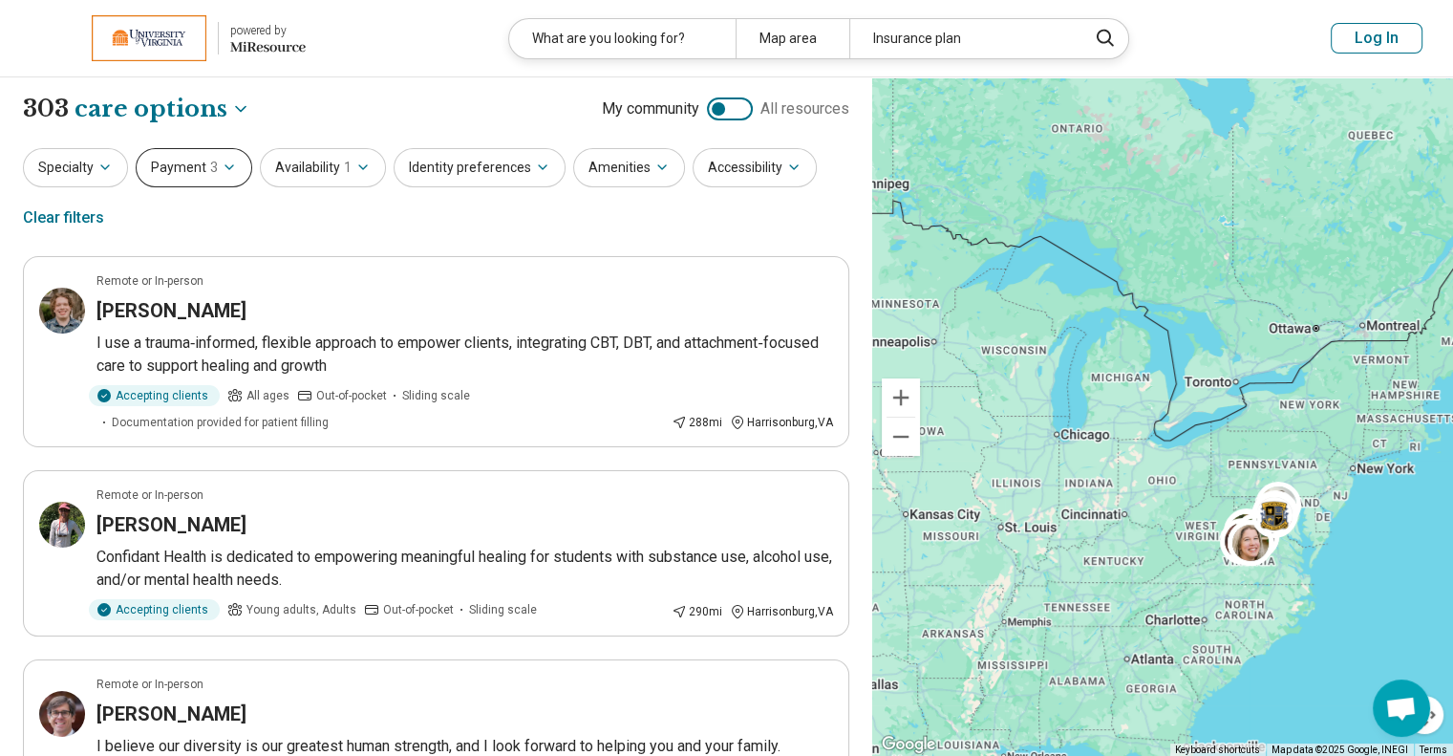
click at [232, 160] on icon "button" at bounding box center [229, 167] width 15 height 15
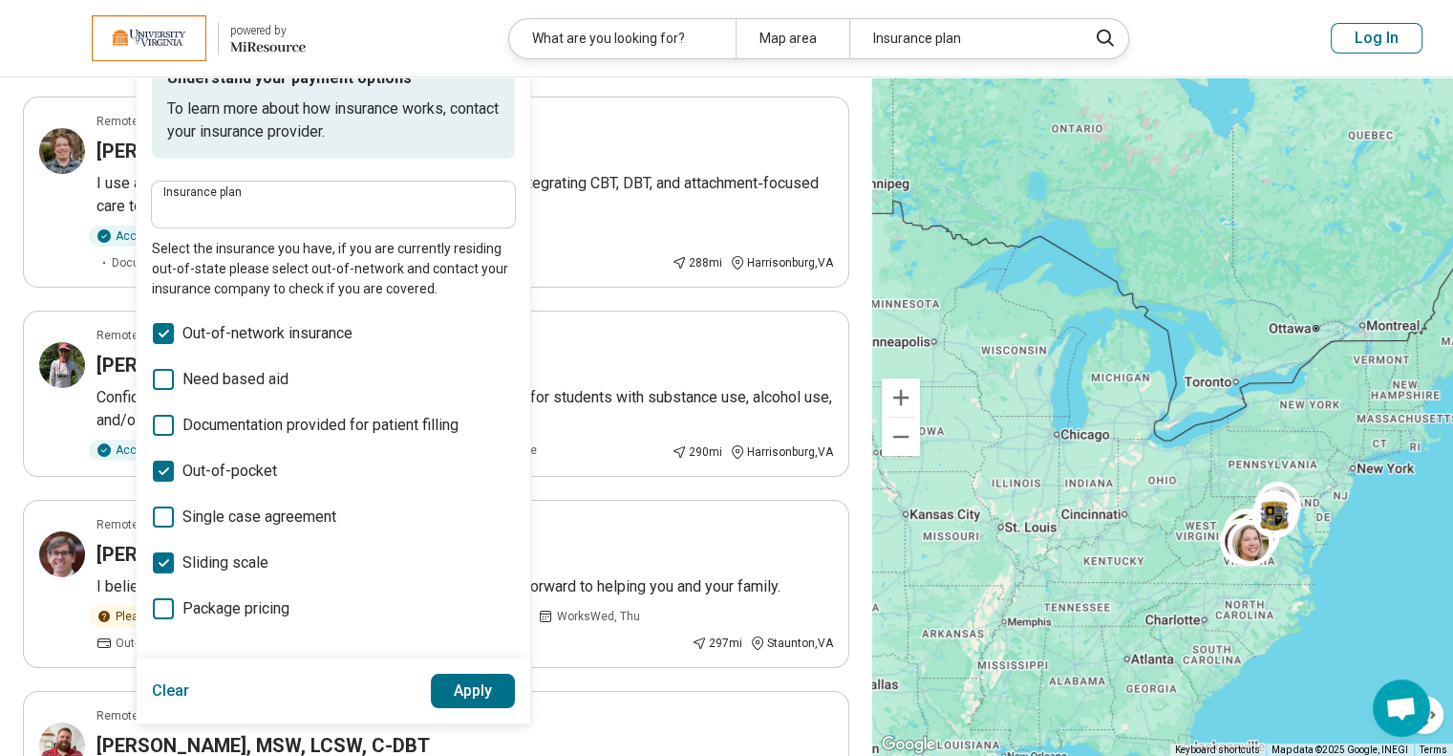
scroll to position [161, 0]
click at [240, 565] on span "Sliding scale" at bounding box center [225, 561] width 86 height 23
click at [247, 482] on div "Out-of-network insurance Need based aid Documentation provided for patient fill…" at bounding box center [333, 470] width 363 height 298
click at [257, 473] on span "Out-of-pocket" at bounding box center [229, 470] width 95 height 23
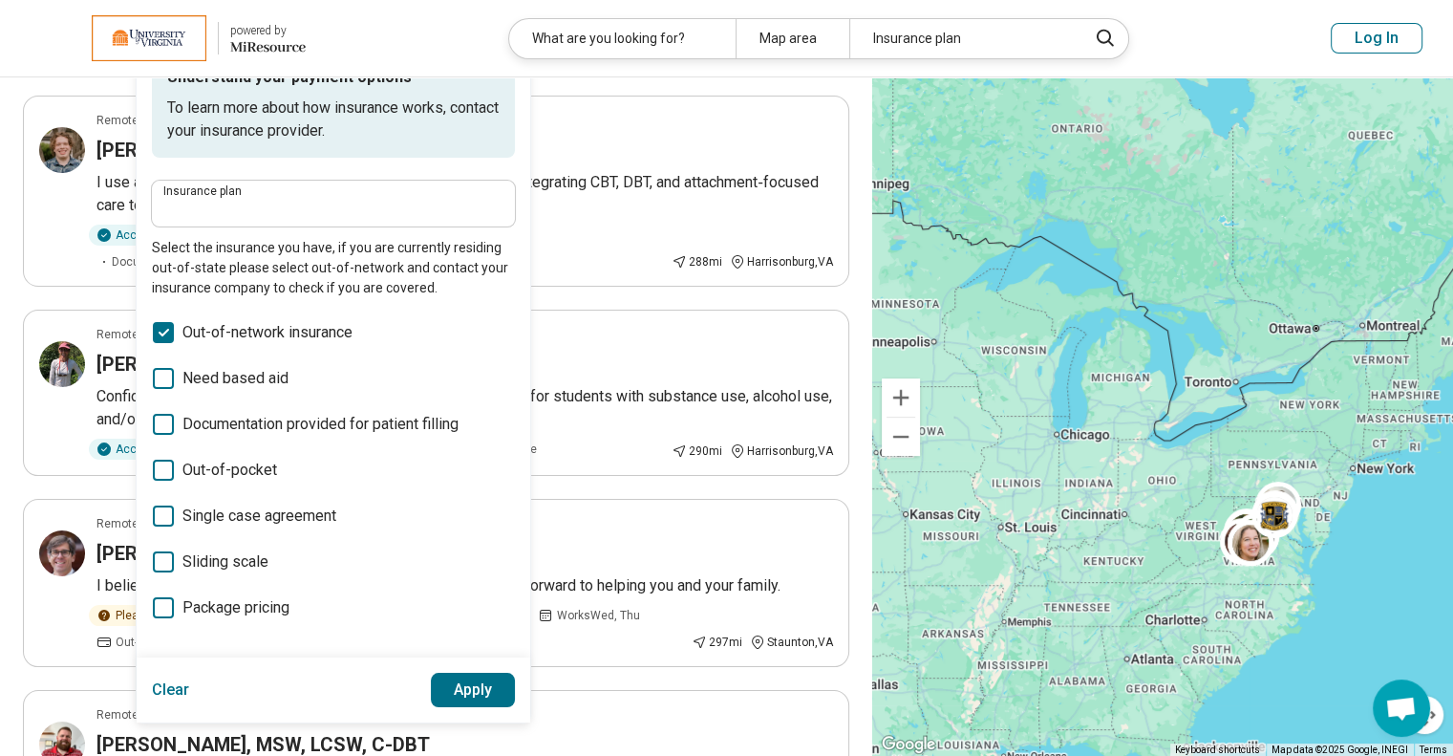
click at [449, 680] on button "Apply" at bounding box center [473, 690] width 85 height 34
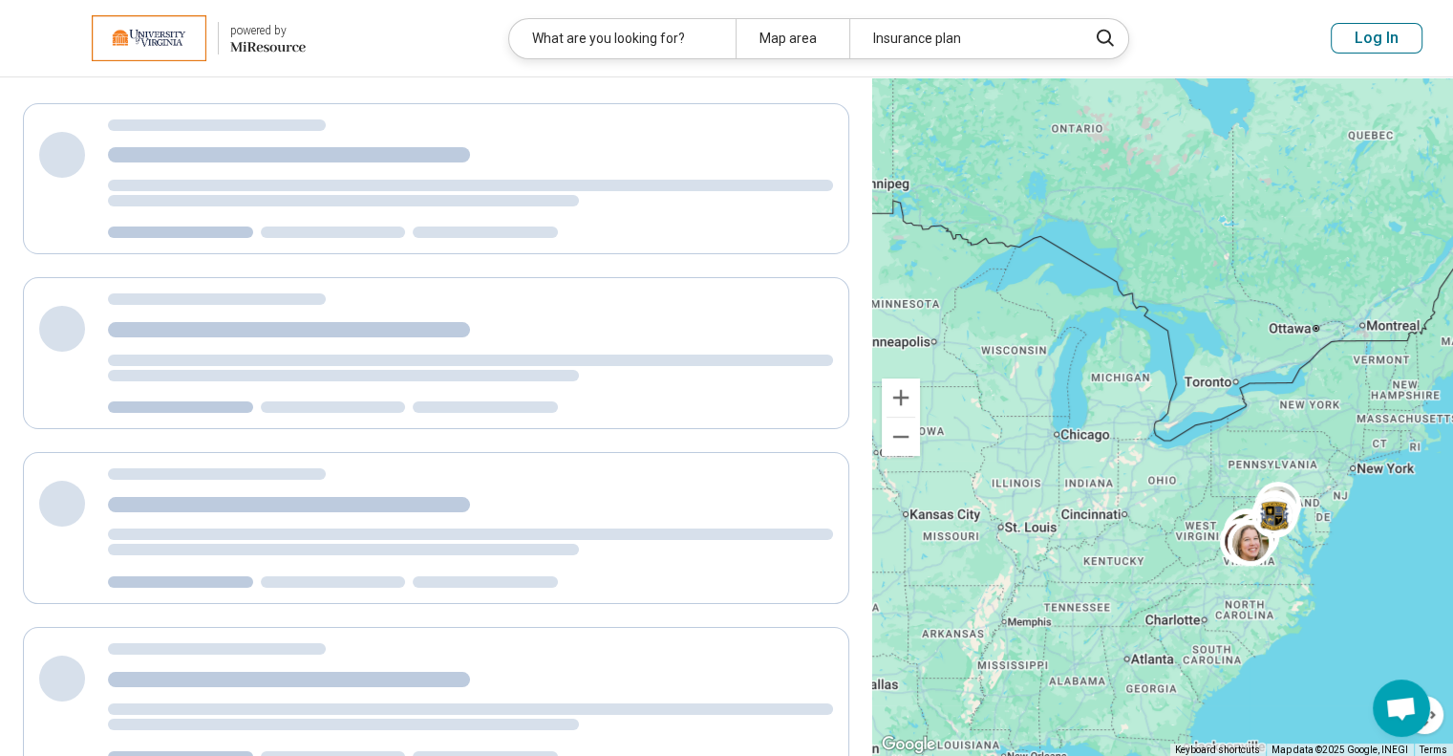
scroll to position [161, 0]
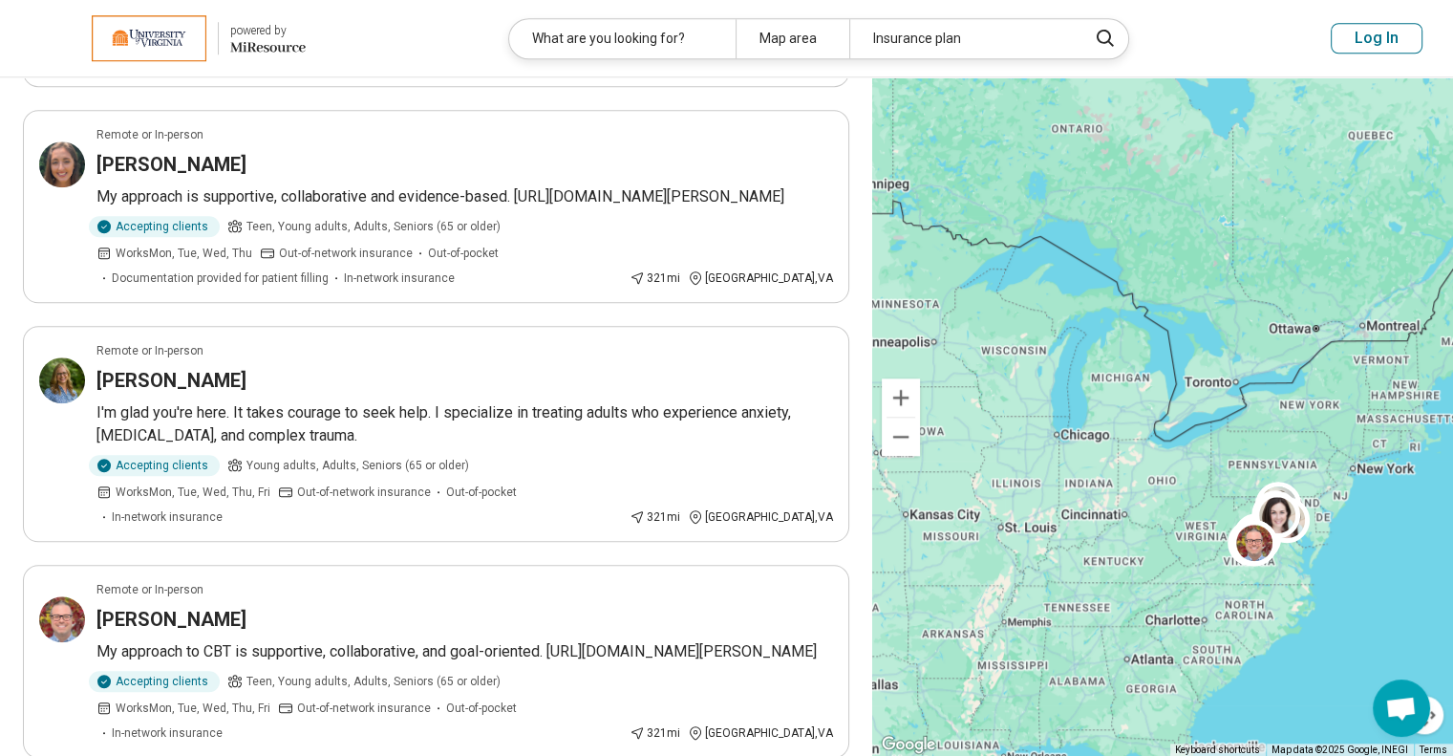
scroll to position [1668, 0]
click at [913, 404] on button "Zoom in" at bounding box center [901, 397] width 38 height 38
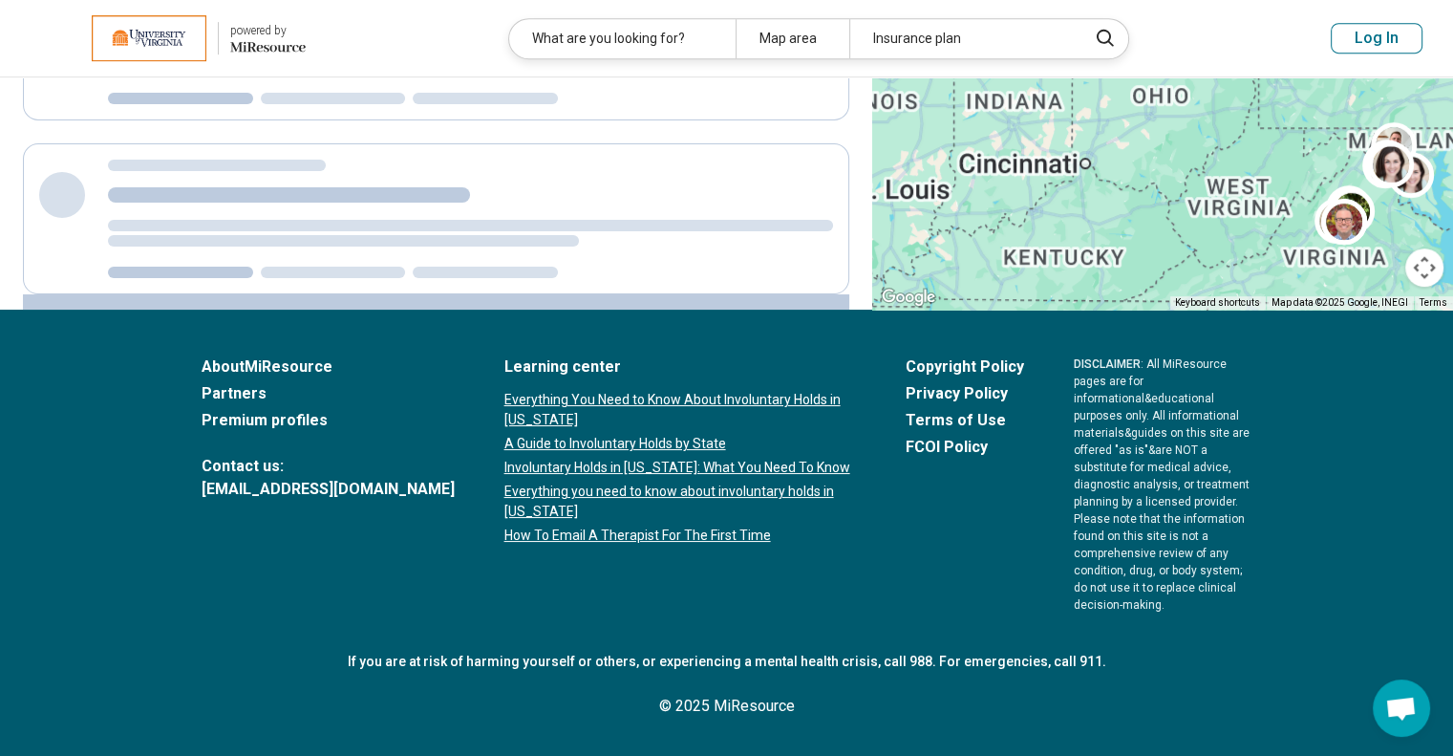
scroll to position [868, 0]
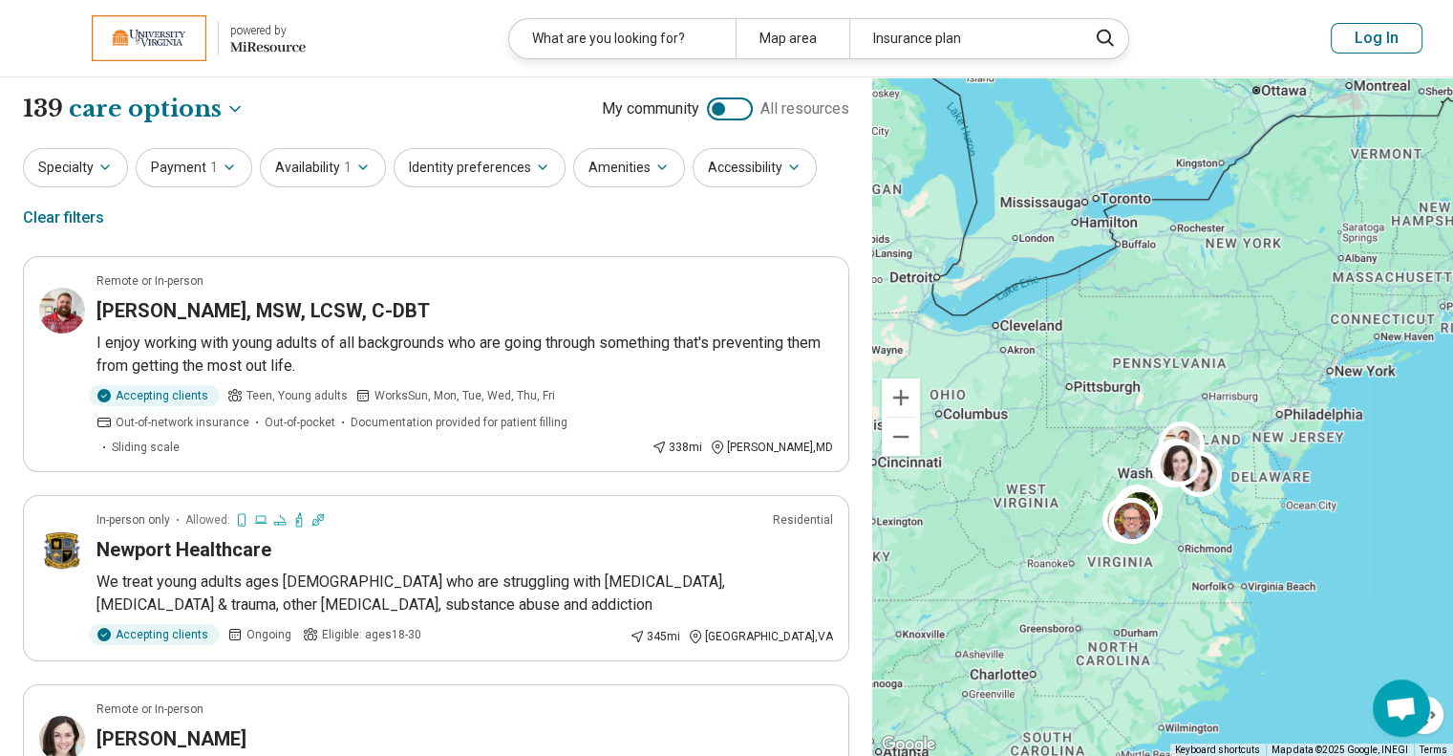
drag, startPoint x: 1246, startPoint y: 464, endPoint x: 976, endPoint y: 306, distance: 313.5
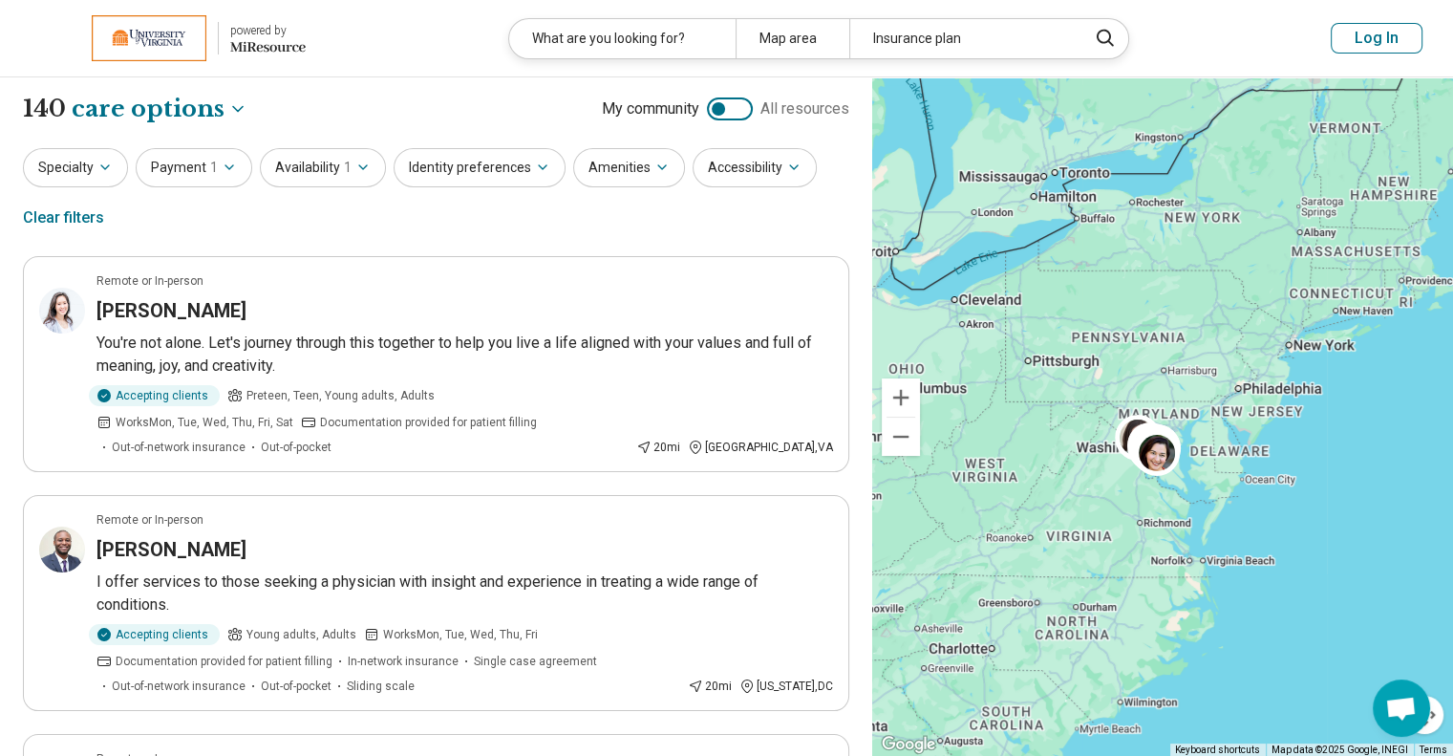
click at [899, 394] on button "Zoom in" at bounding box center [901, 397] width 38 height 38
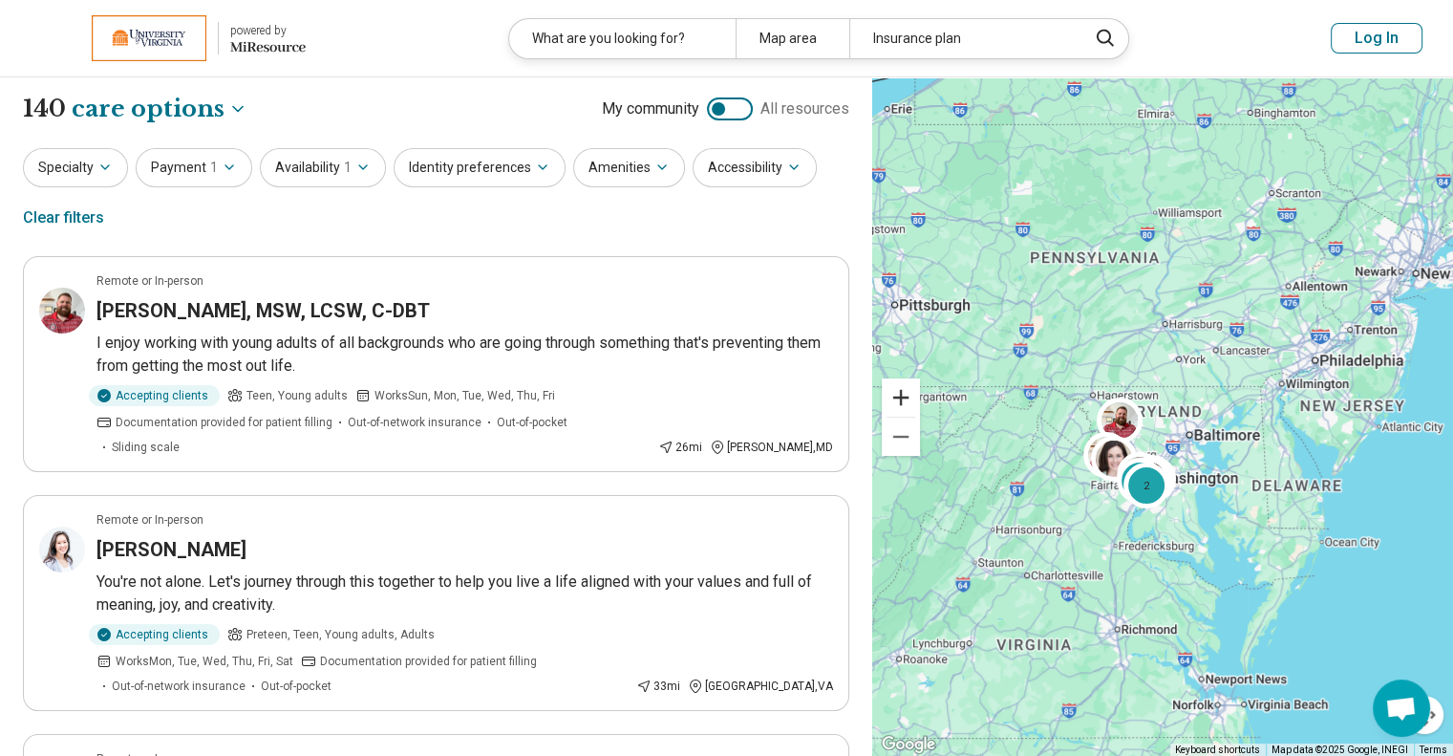
click at [899, 394] on button "Zoom in" at bounding box center [901, 397] width 38 height 38
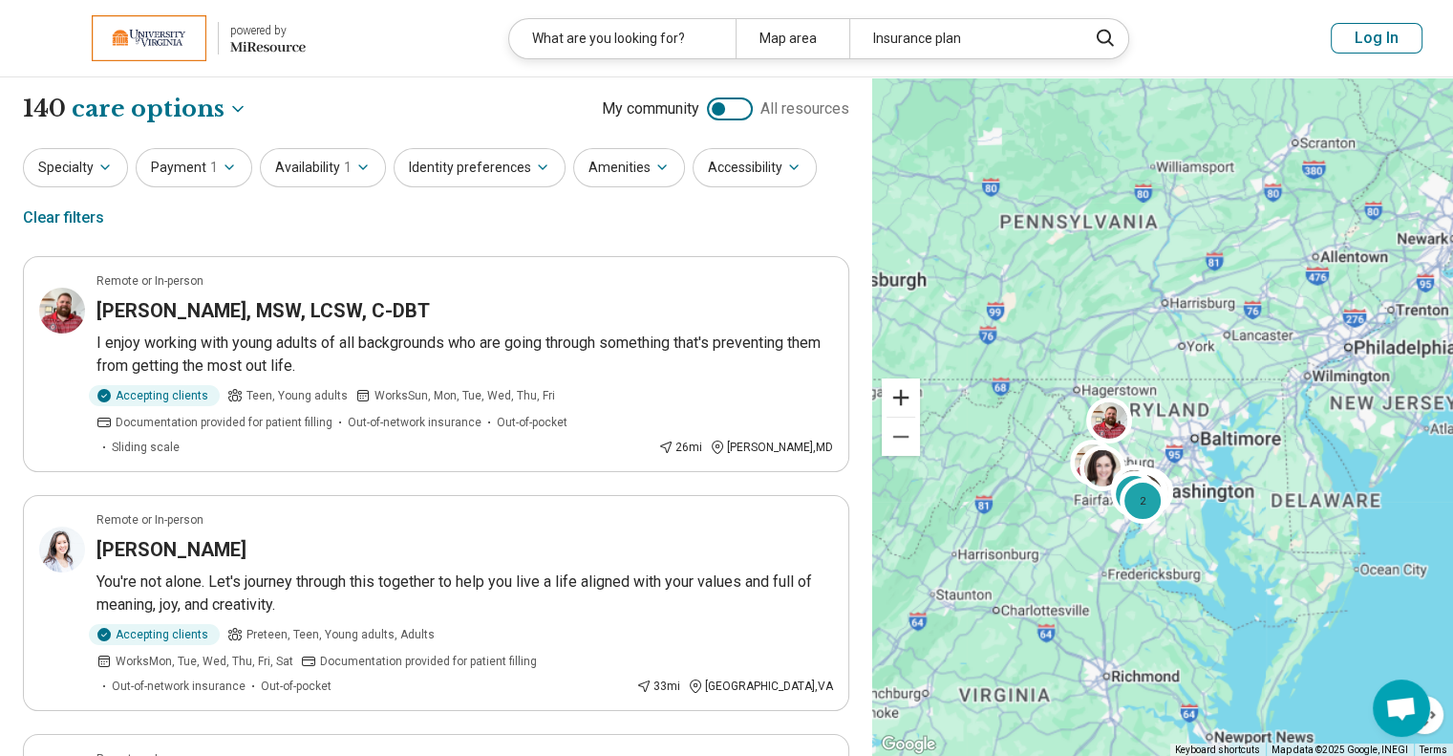
click at [899, 394] on button "Zoom in" at bounding box center [901, 397] width 38 height 38
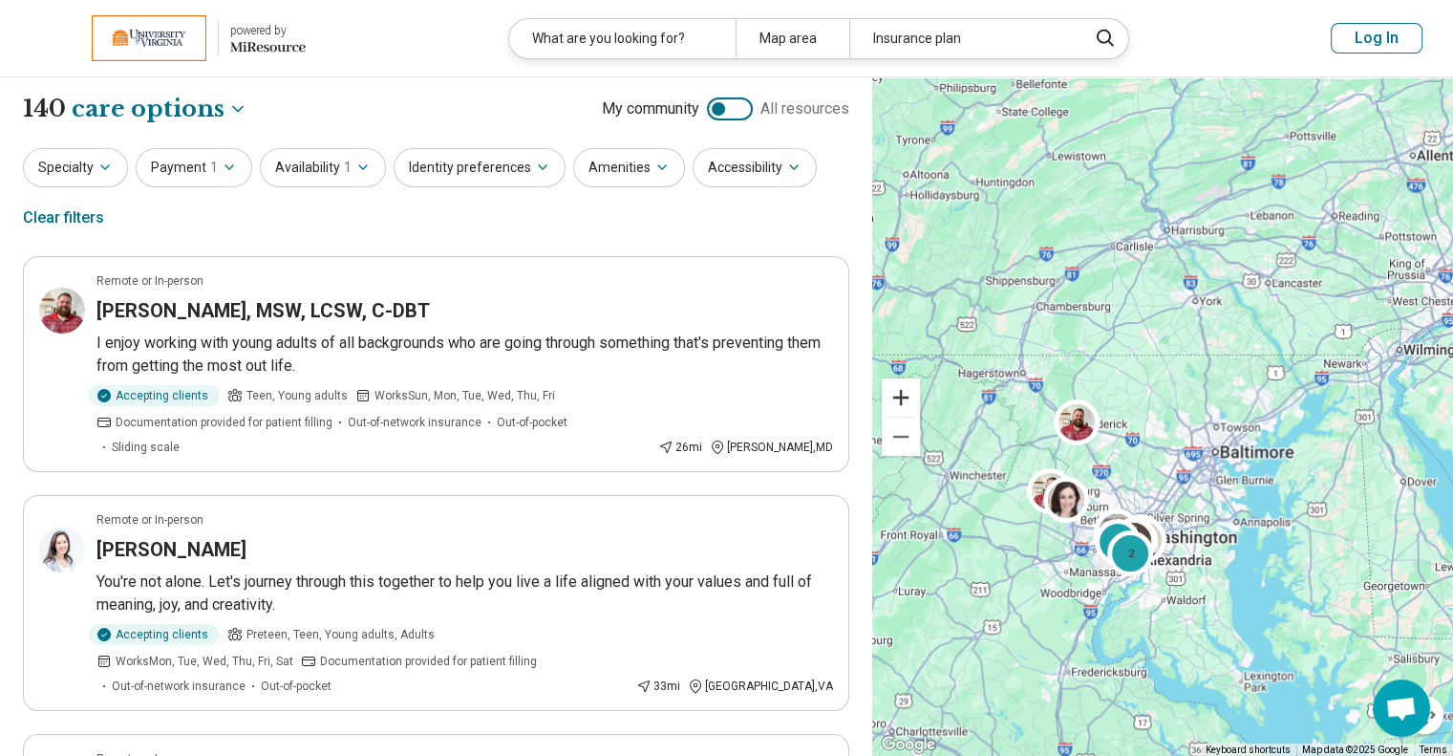
click at [899, 394] on button "Zoom in" at bounding box center [901, 397] width 38 height 38
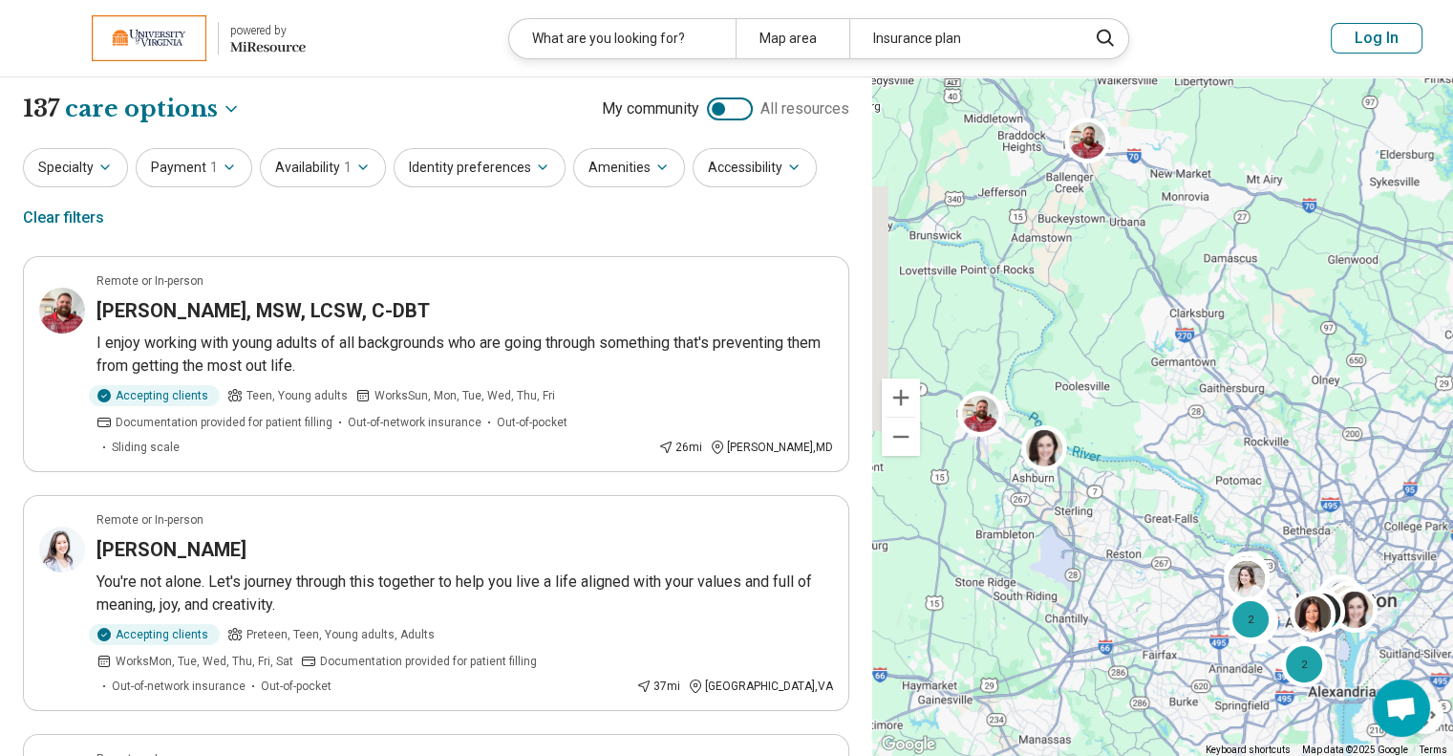
drag, startPoint x: 1109, startPoint y: 462, endPoint x: 1428, endPoint y: 134, distance: 457.5
click at [1428, 134] on div "2 2" at bounding box center [1162, 416] width 581 height 679
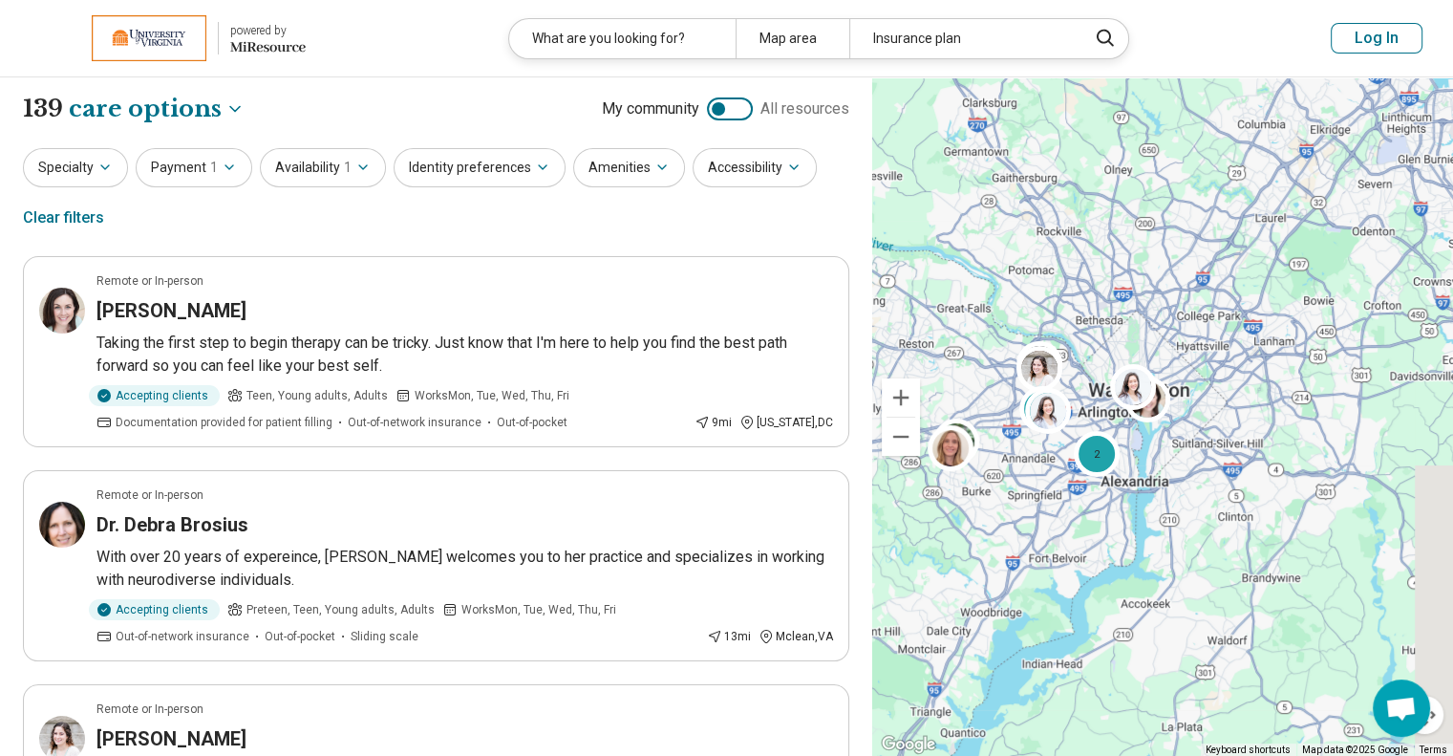
drag, startPoint x: 1300, startPoint y: 448, endPoint x: 1088, endPoint y: 236, distance: 300.0
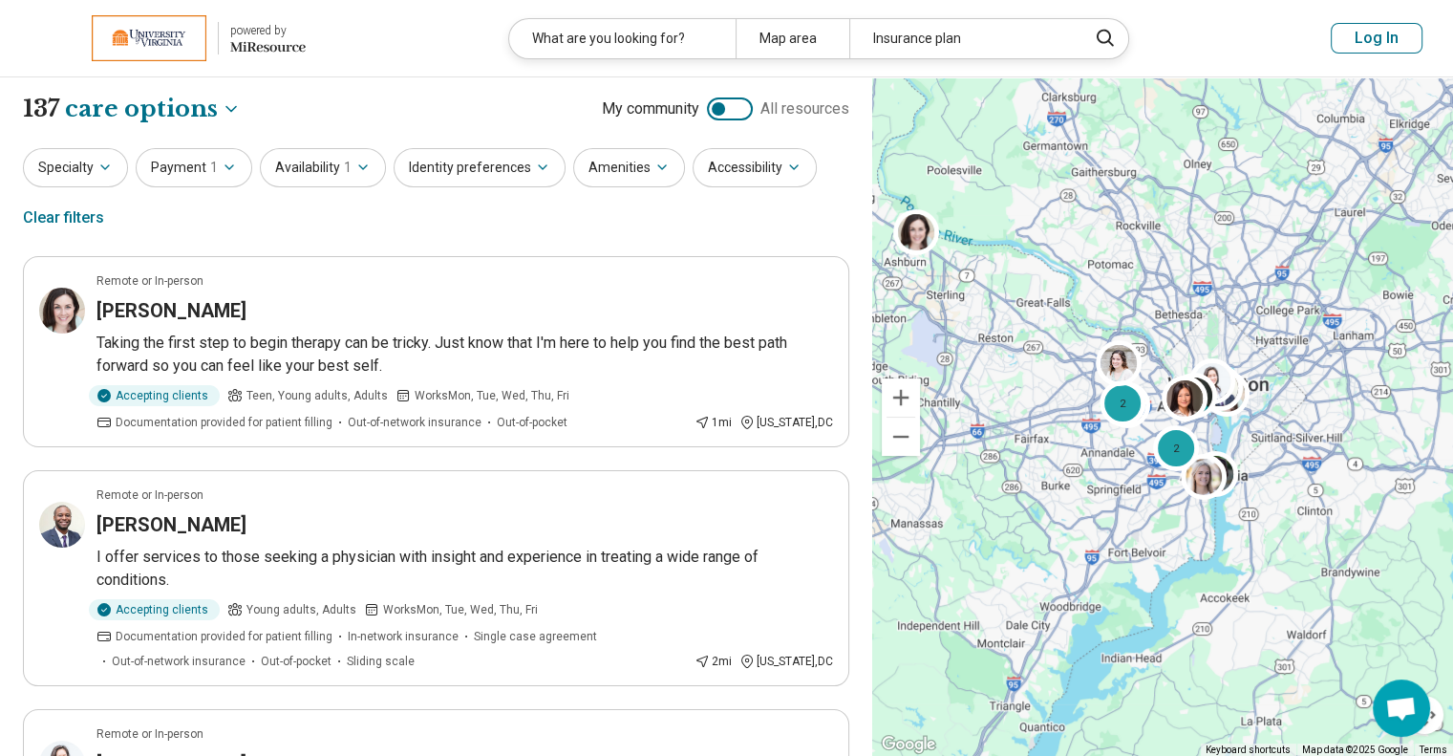
drag, startPoint x: 1088, startPoint y: 236, endPoint x: 1183, endPoint y: 229, distance: 94.8
click at [1183, 229] on div "2 2" at bounding box center [1162, 416] width 581 height 679
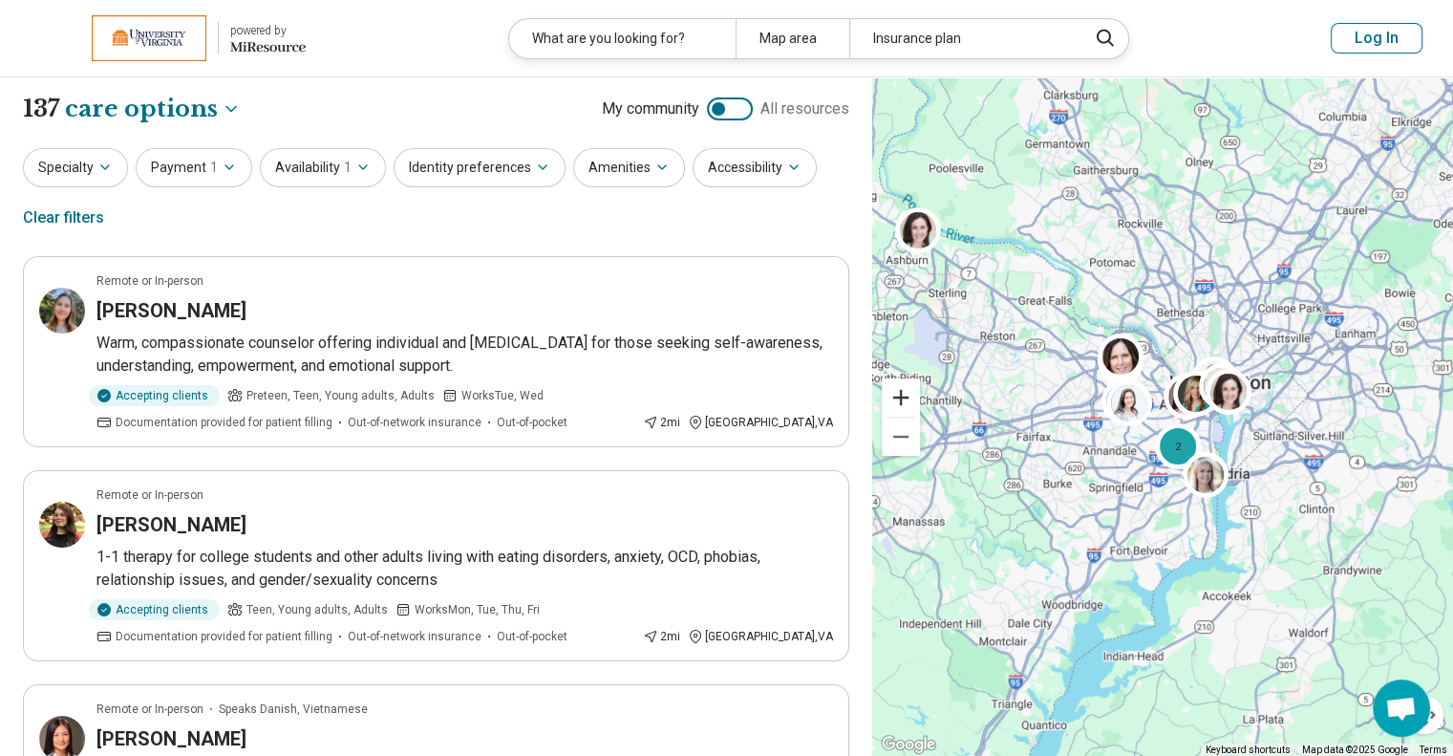
click at [899, 392] on button "Zoom in" at bounding box center [901, 397] width 38 height 38
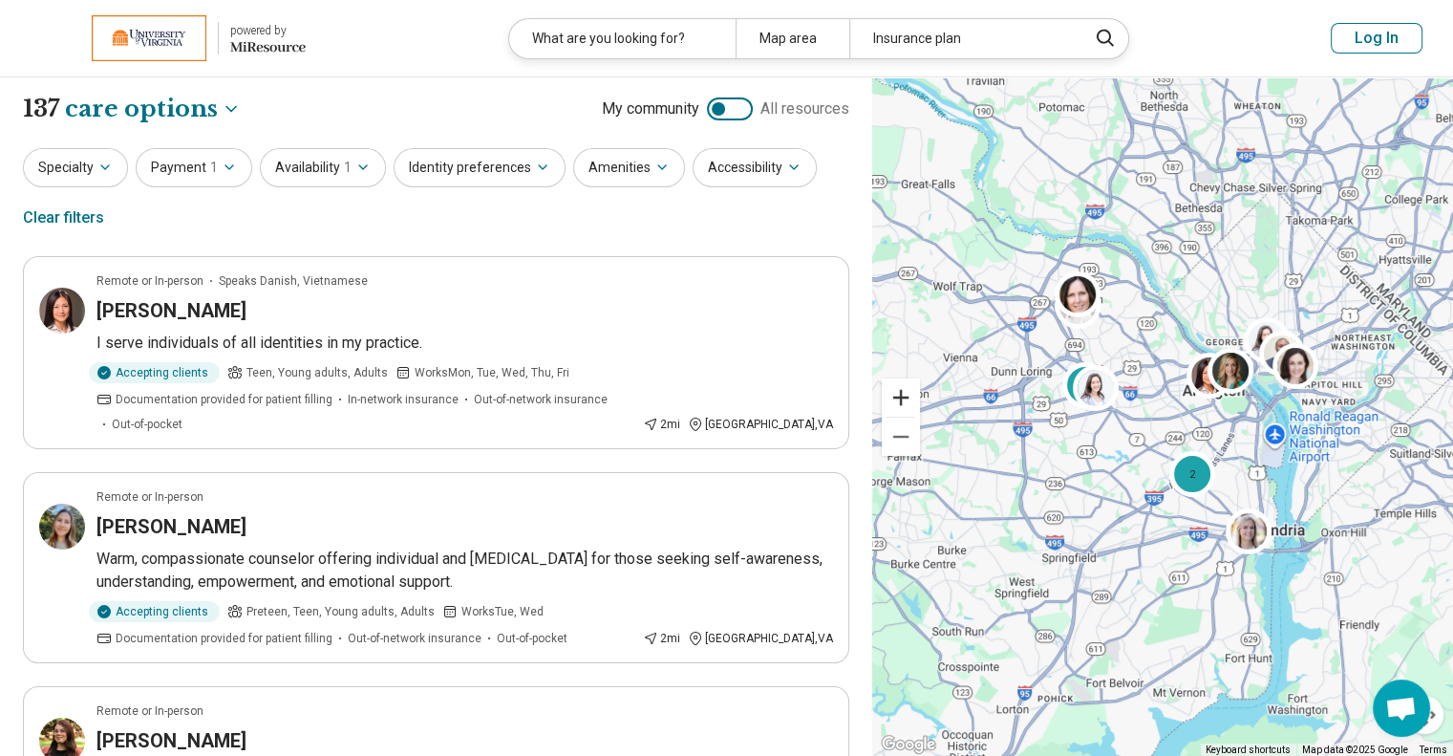
click at [899, 392] on button "Zoom in" at bounding box center [901, 397] width 38 height 38
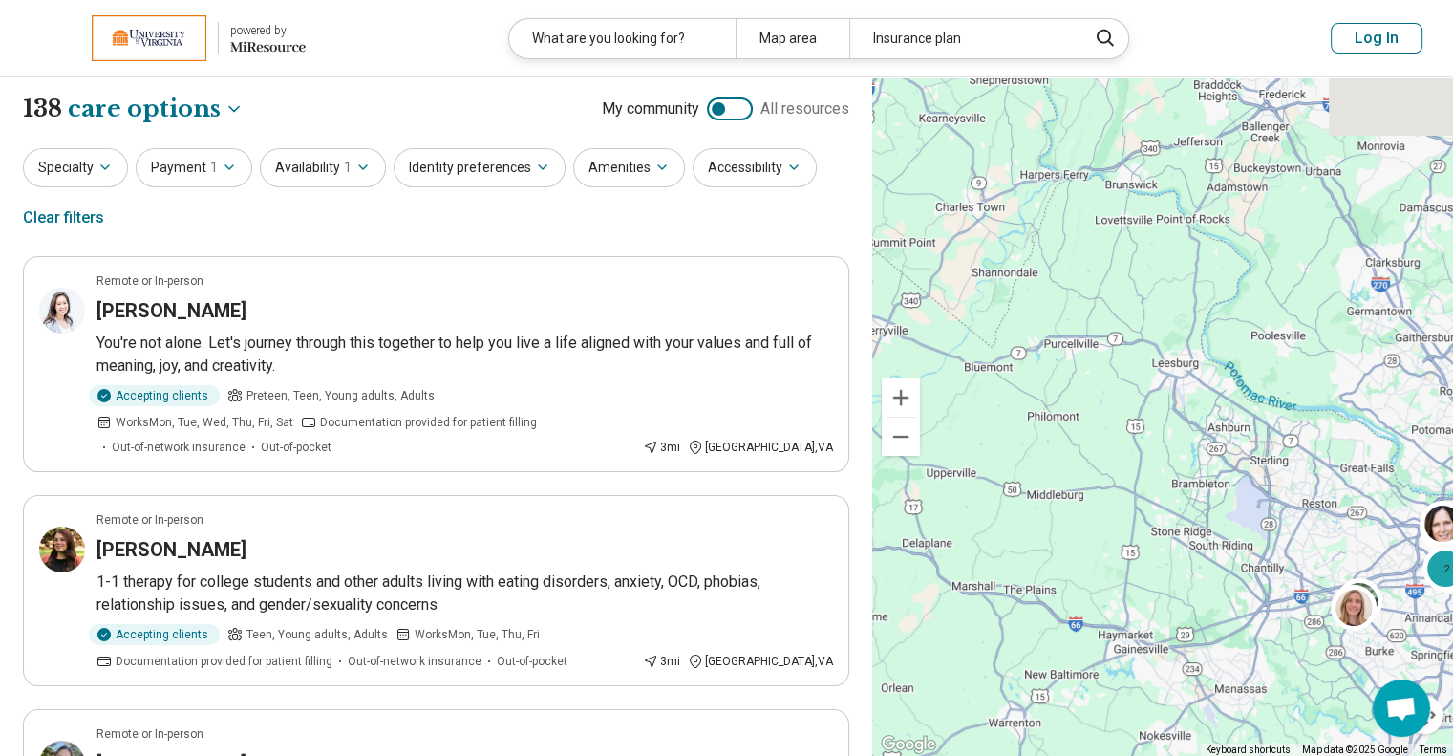
drag, startPoint x: 1091, startPoint y: 202, endPoint x: 1400, endPoint y: 419, distance: 377.2
click at [1400, 419] on div "2 2" at bounding box center [1162, 416] width 581 height 679
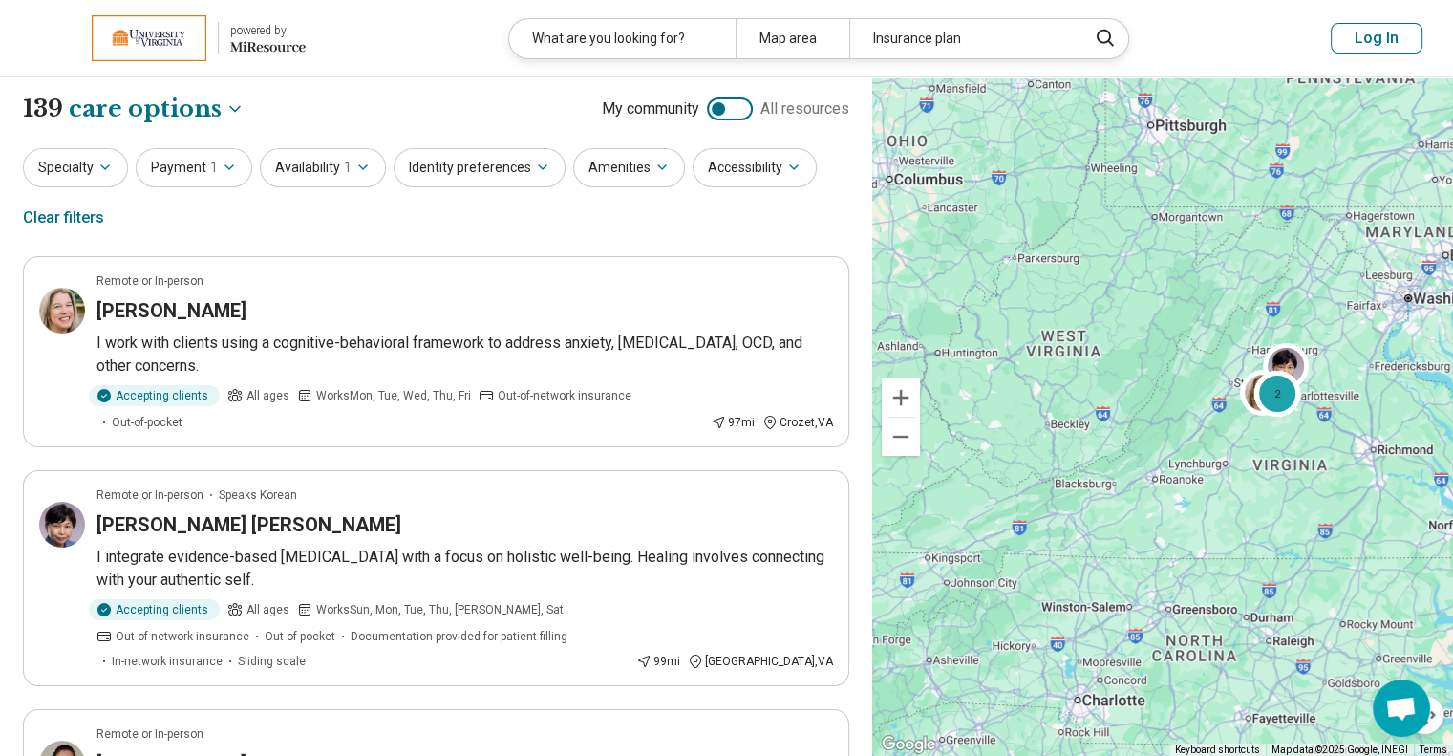
drag, startPoint x: 1326, startPoint y: 408, endPoint x: 1317, endPoint y: 269, distance: 138.9
click at [1317, 269] on div "2 2" at bounding box center [1162, 416] width 581 height 679
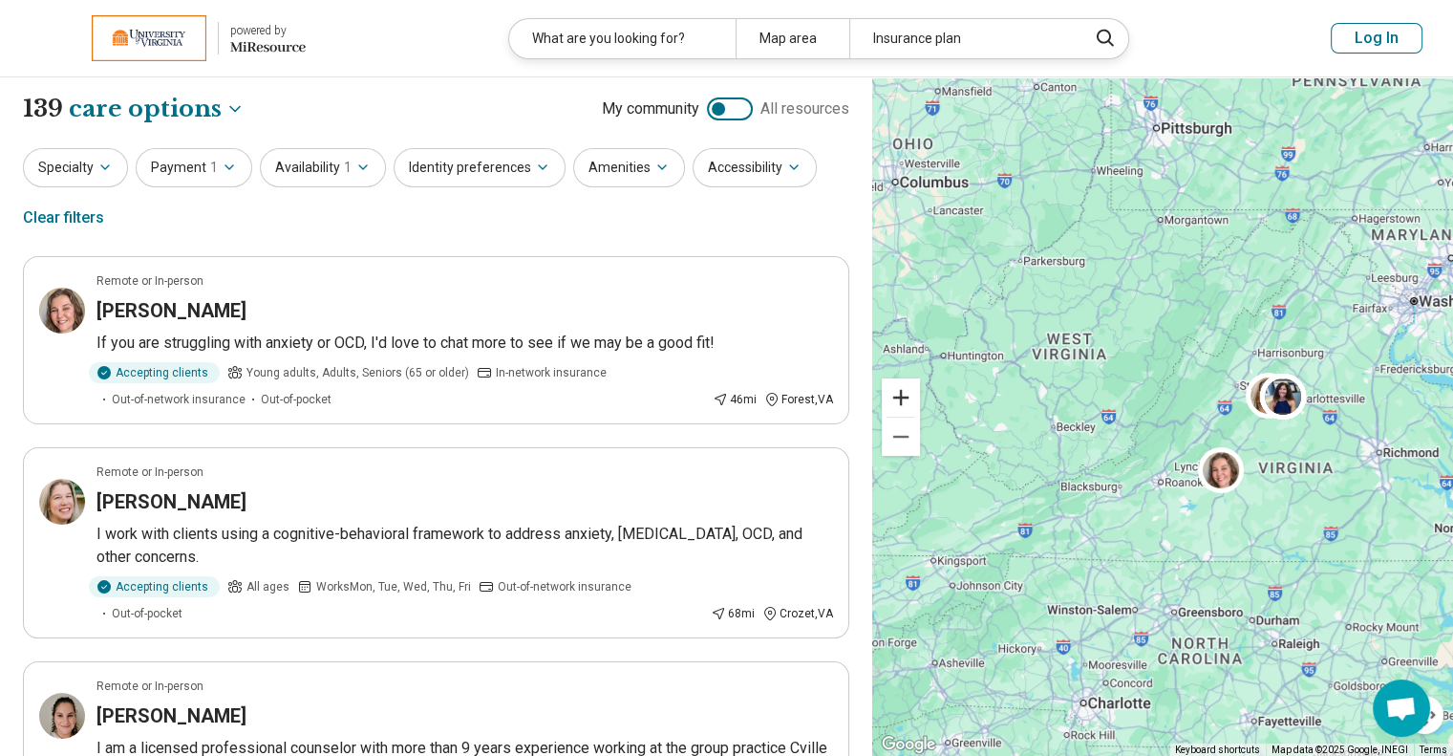
click at [901, 395] on button "Zoom in" at bounding box center [901, 397] width 38 height 38
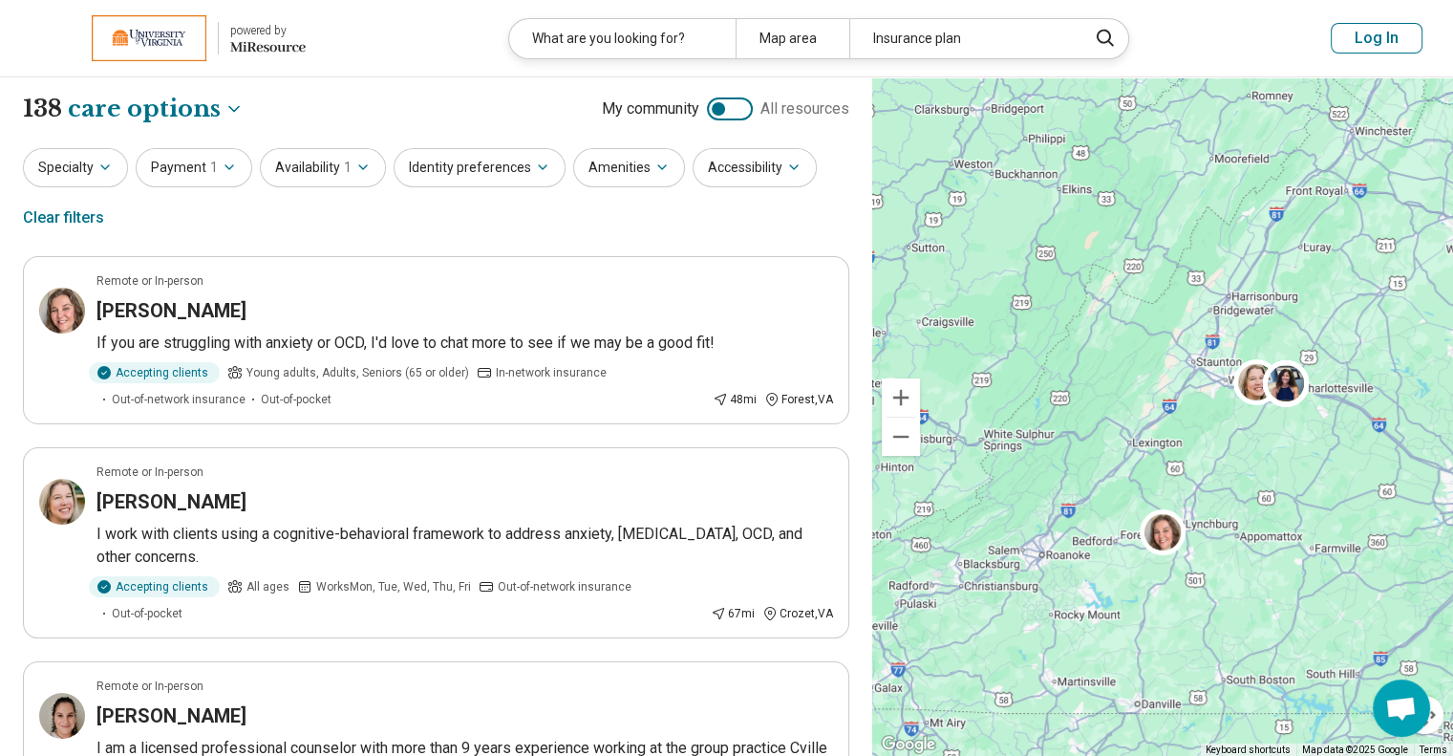
drag, startPoint x: 1388, startPoint y: 446, endPoint x: 1259, endPoint y: 458, distance: 129.5
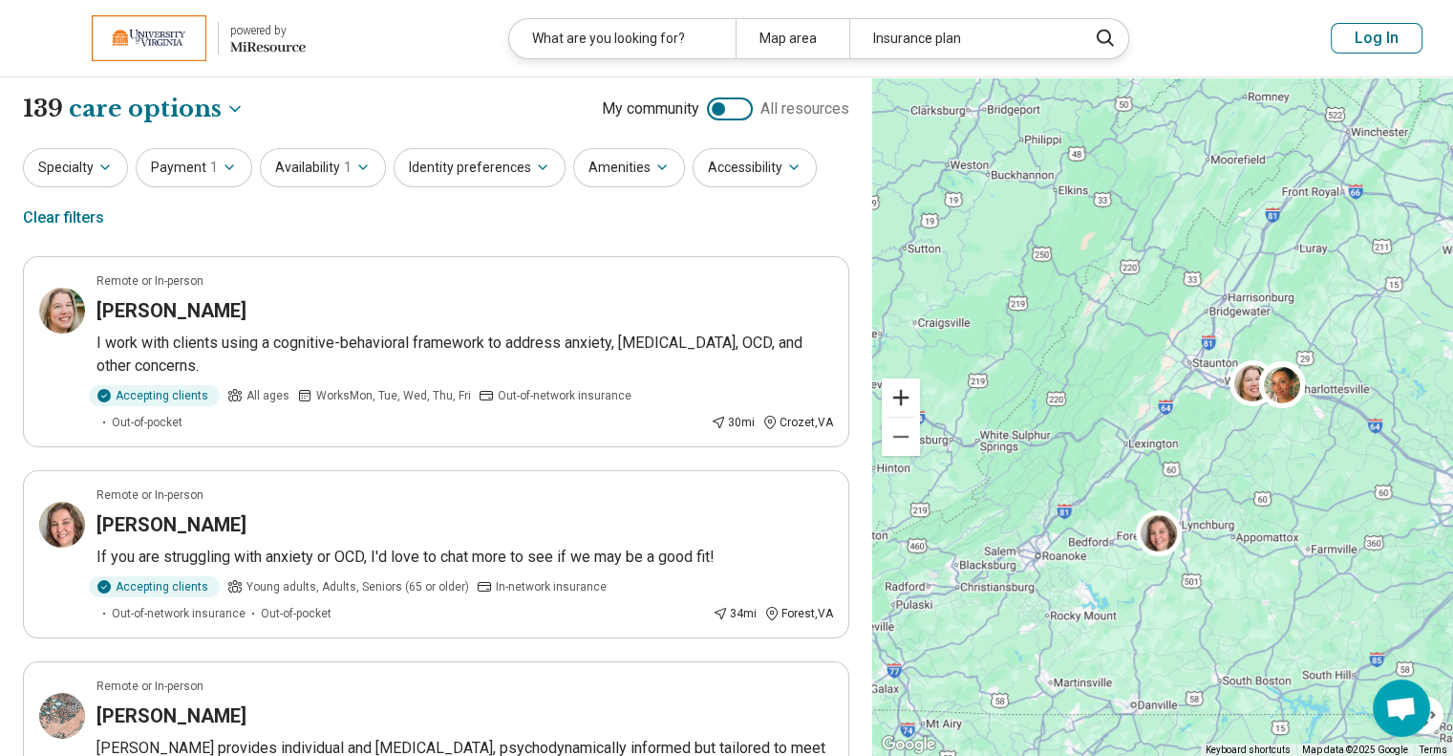
click at [909, 397] on button "Zoom in" at bounding box center [901, 397] width 38 height 38
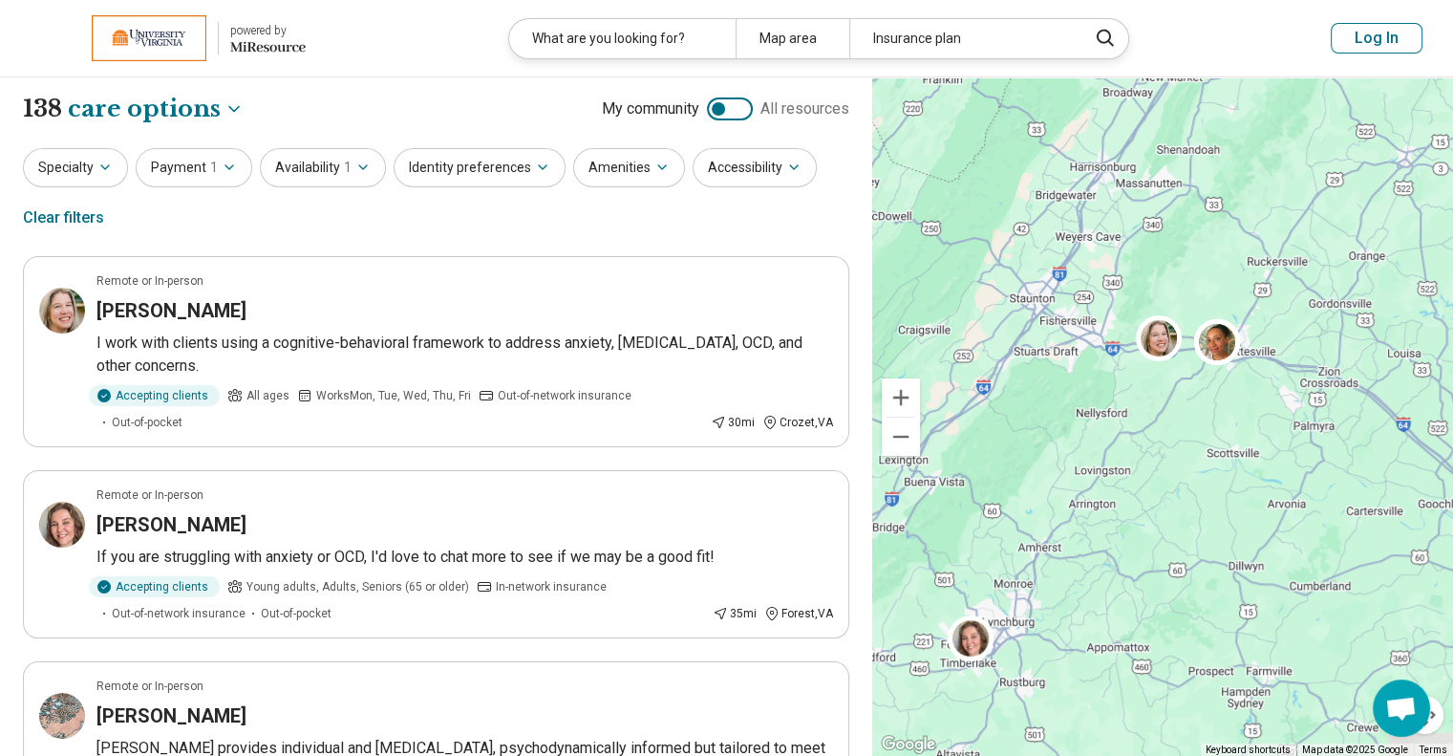
drag, startPoint x: 1357, startPoint y: 435, endPoint x: 1187, endPoint y: 424, distance: 170.4
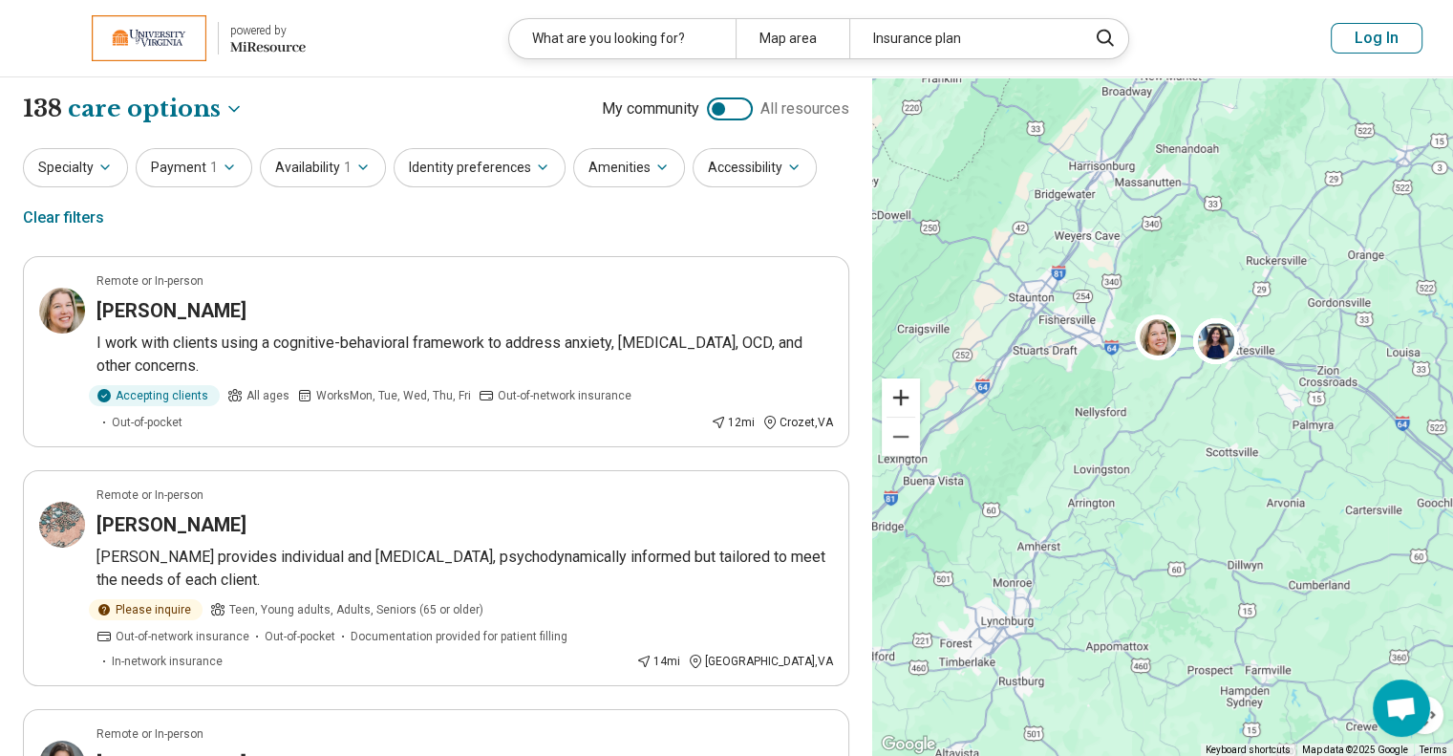
click at [899, 398] on button "Zoom in" at bounding box center [901, 397] width 38 height 38
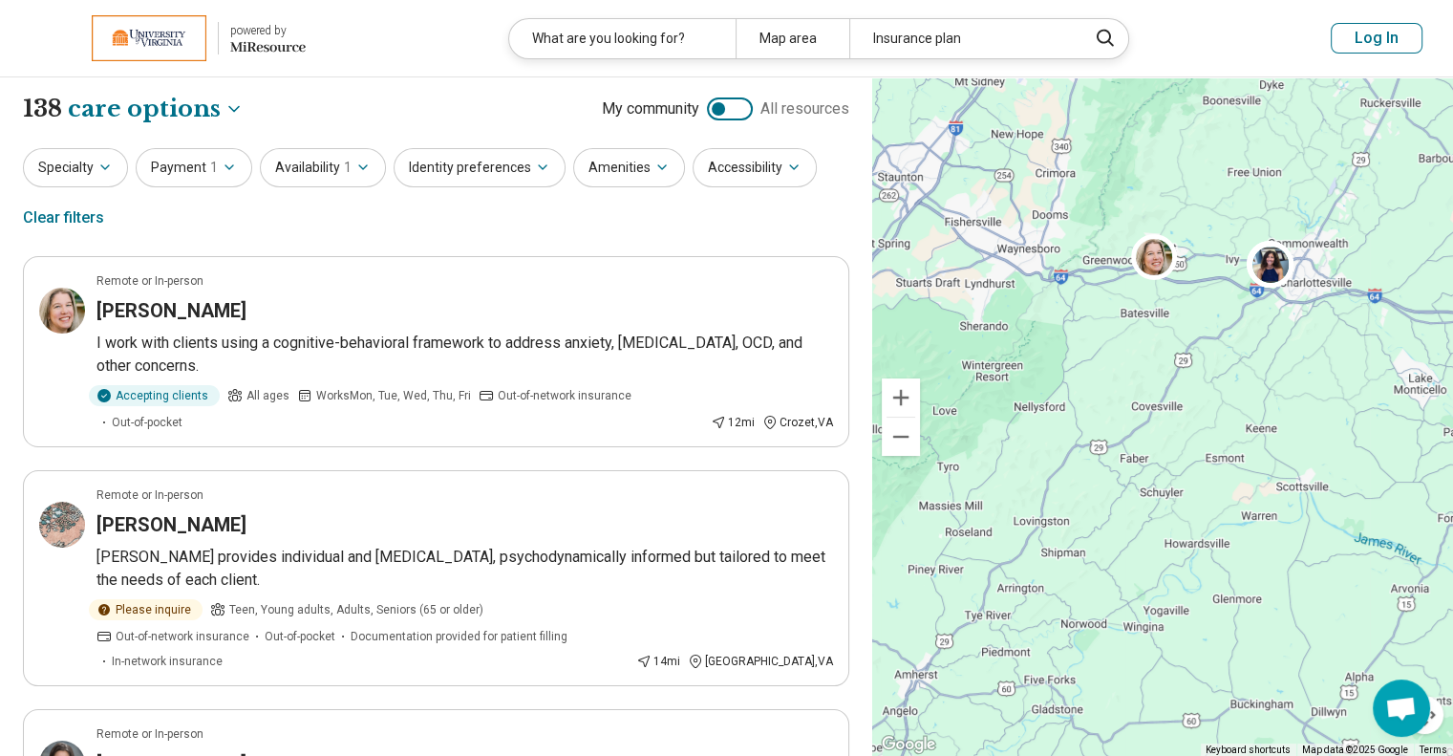
click at [899, 398] on button "Zoom in" at bounding box center [901, 397] width 38 height 38
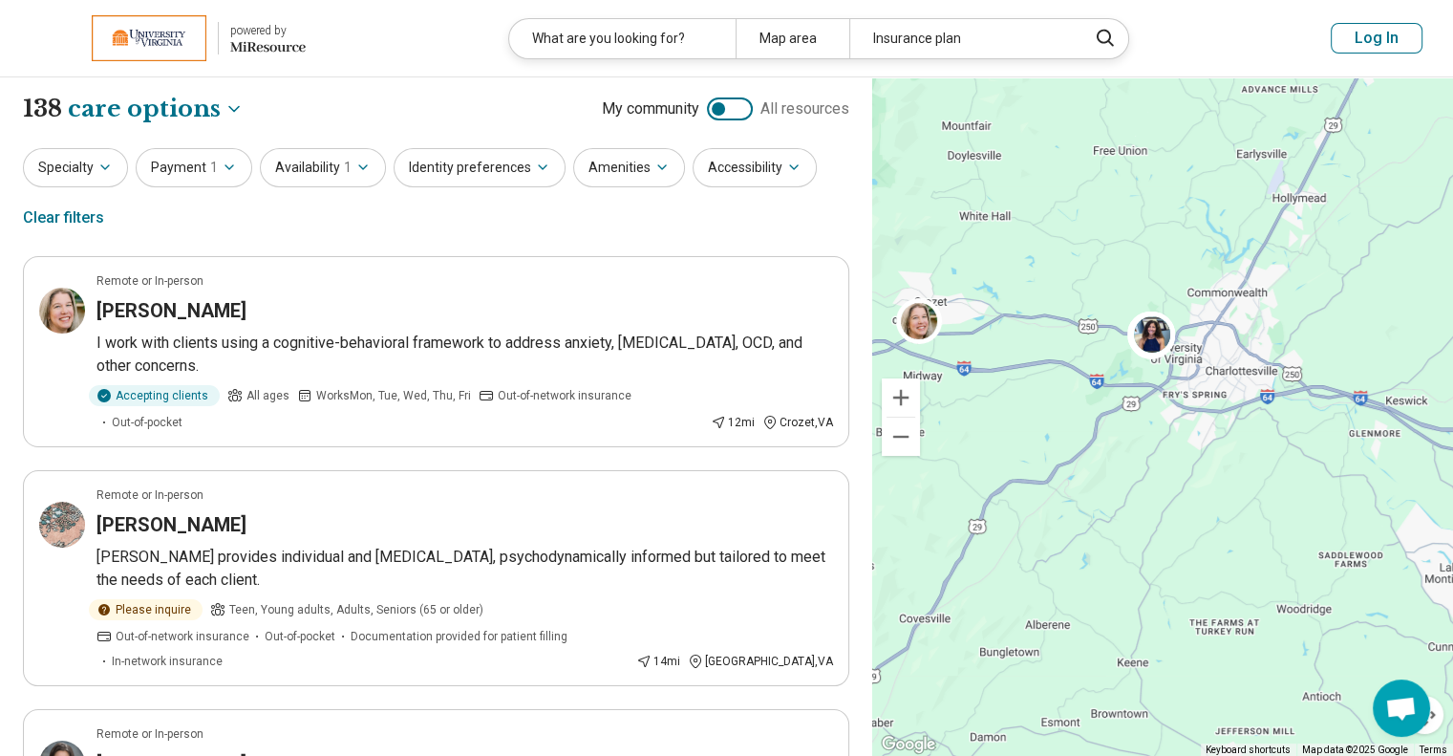
drag, startPoint x: 1299, startPoint y: 267, endPoint x: 1058, endPoint y: 508, distance: 341.9
click at [1058, 508] on div "2 2" at bounding box center [1162, 416] width 581 height 679
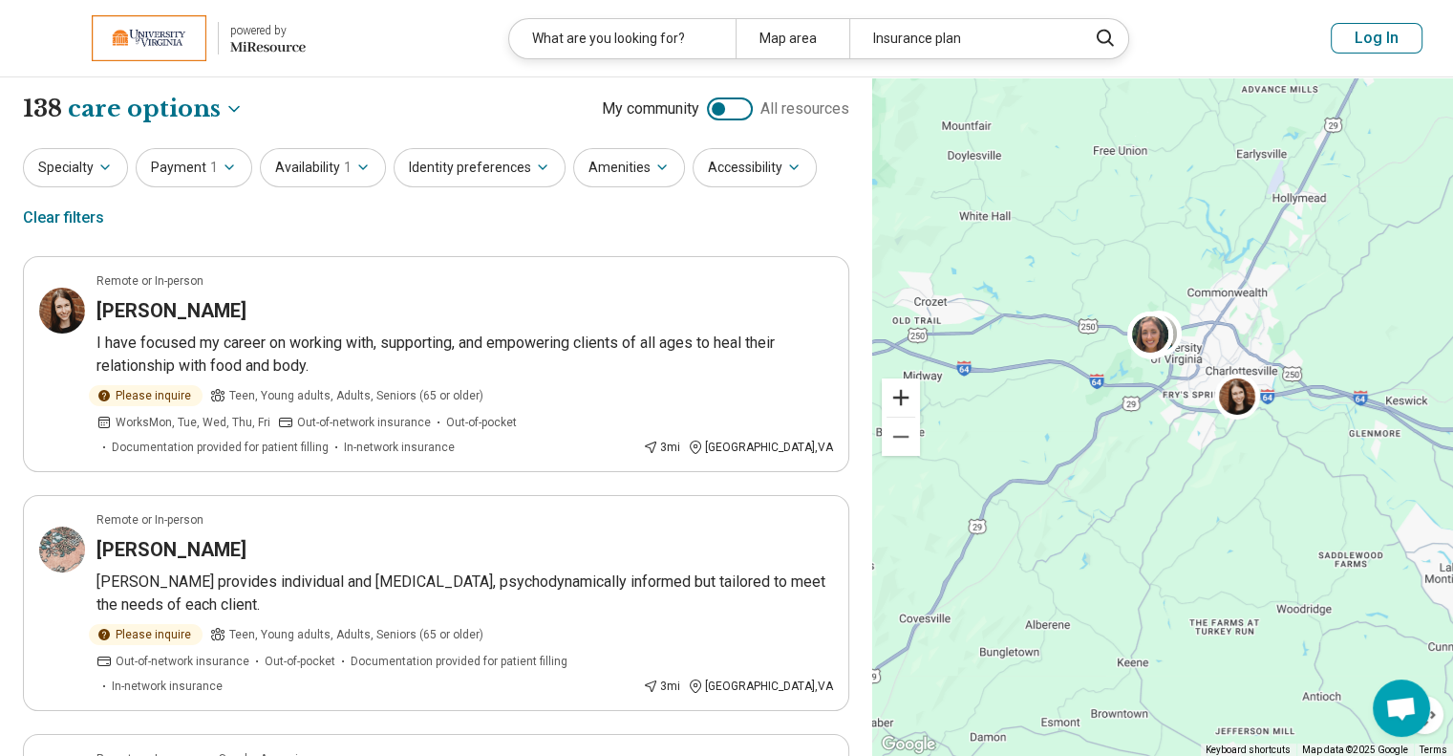
click at [906, 399] on button "Zoom in" at bounding box center [901, 397] width 38 height 38
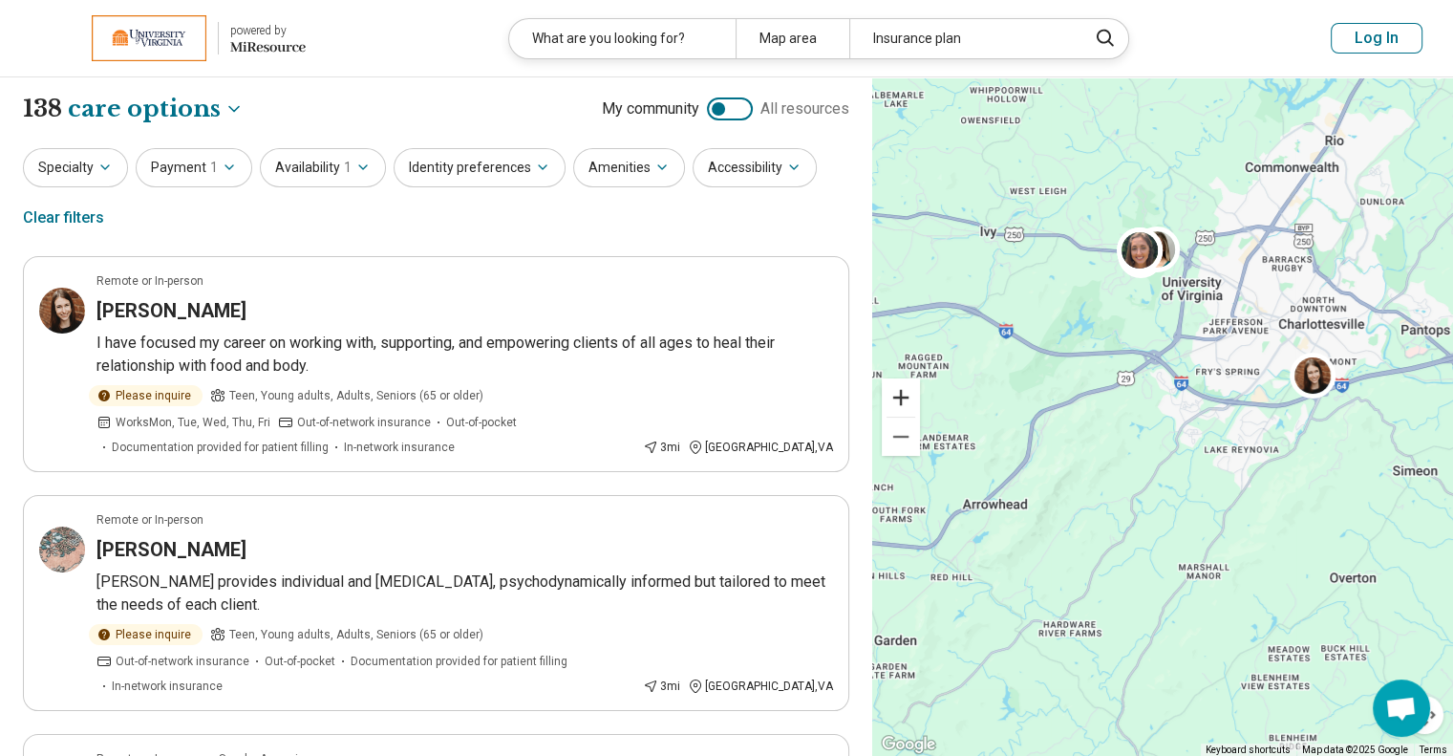
click at [906, 399] on button "Zoom in" at bounding box center [901, 397] width 38 height 38
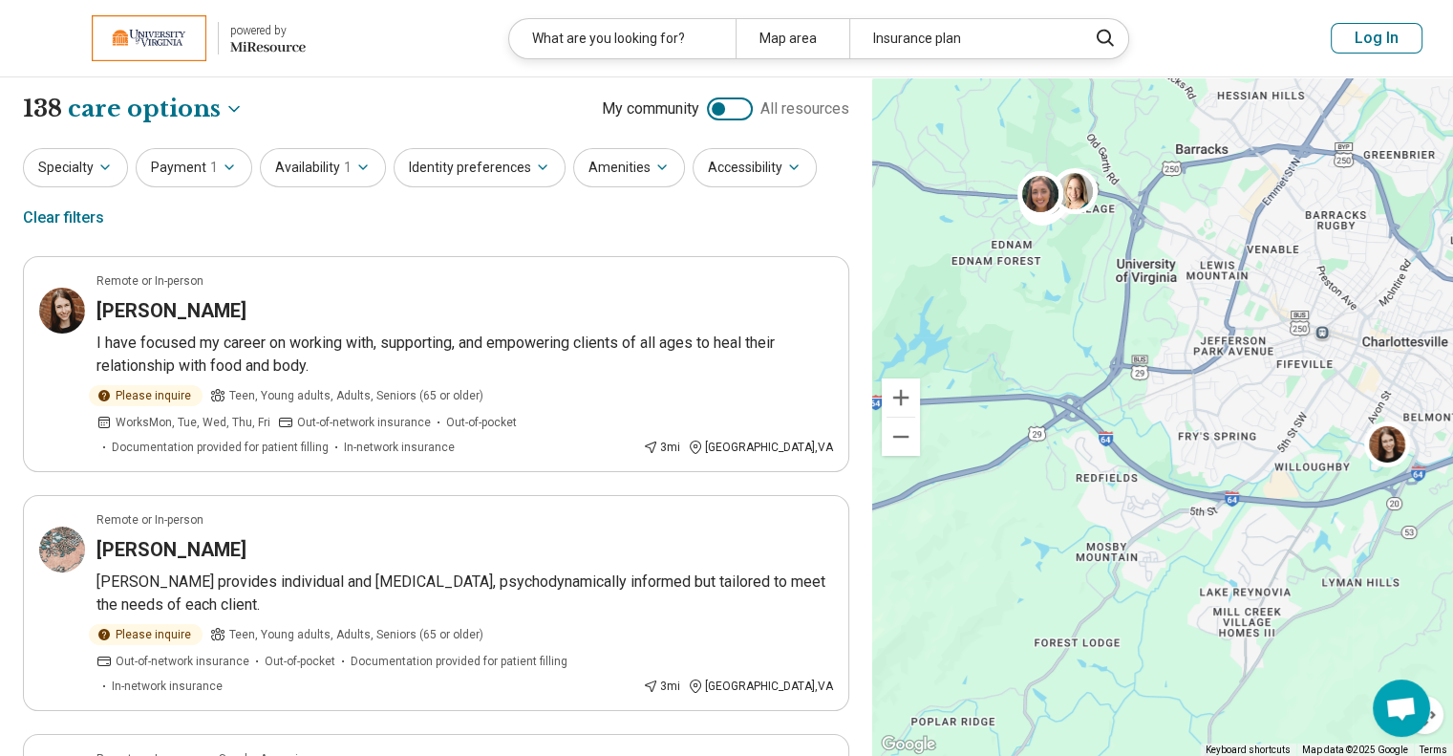
drag, startPoint x: 1174, startPoint y: 256, endPoint x: 1098, endPoint y: 392, distance: 155.7
click at [1098, 392] on div "2" at bounding box center [1162, 416] width 581 height 679
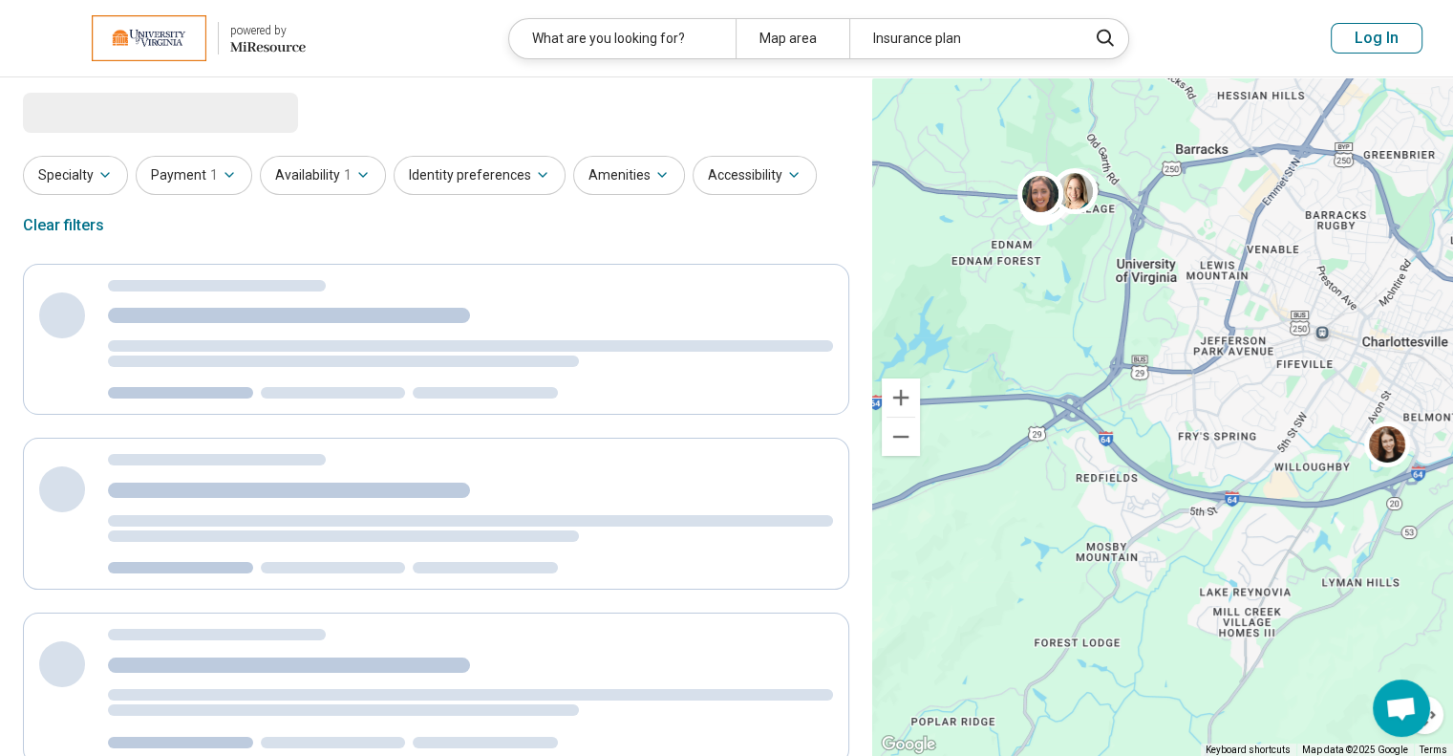
select select "***"
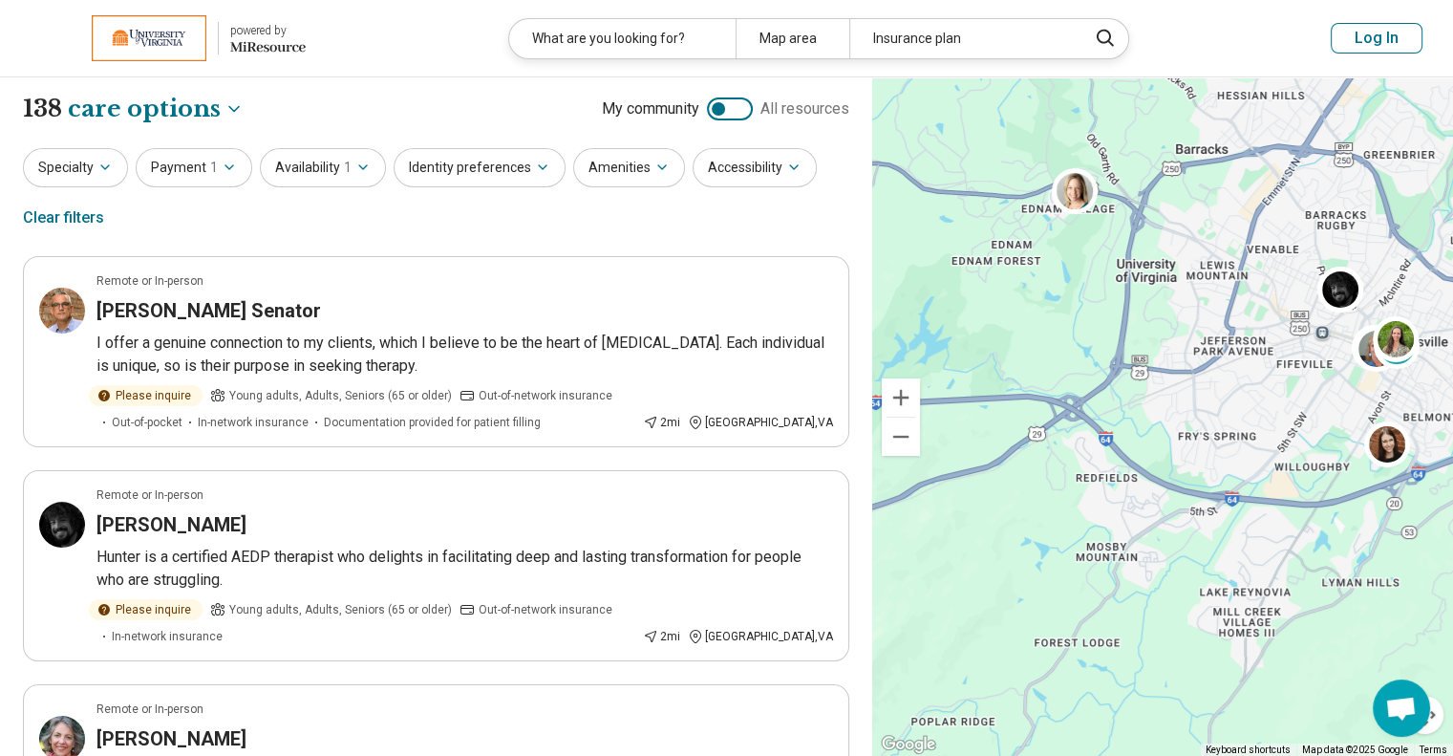
click at [340, 101] on div "**********" at bounding box center [436, 109] width 826 height 32
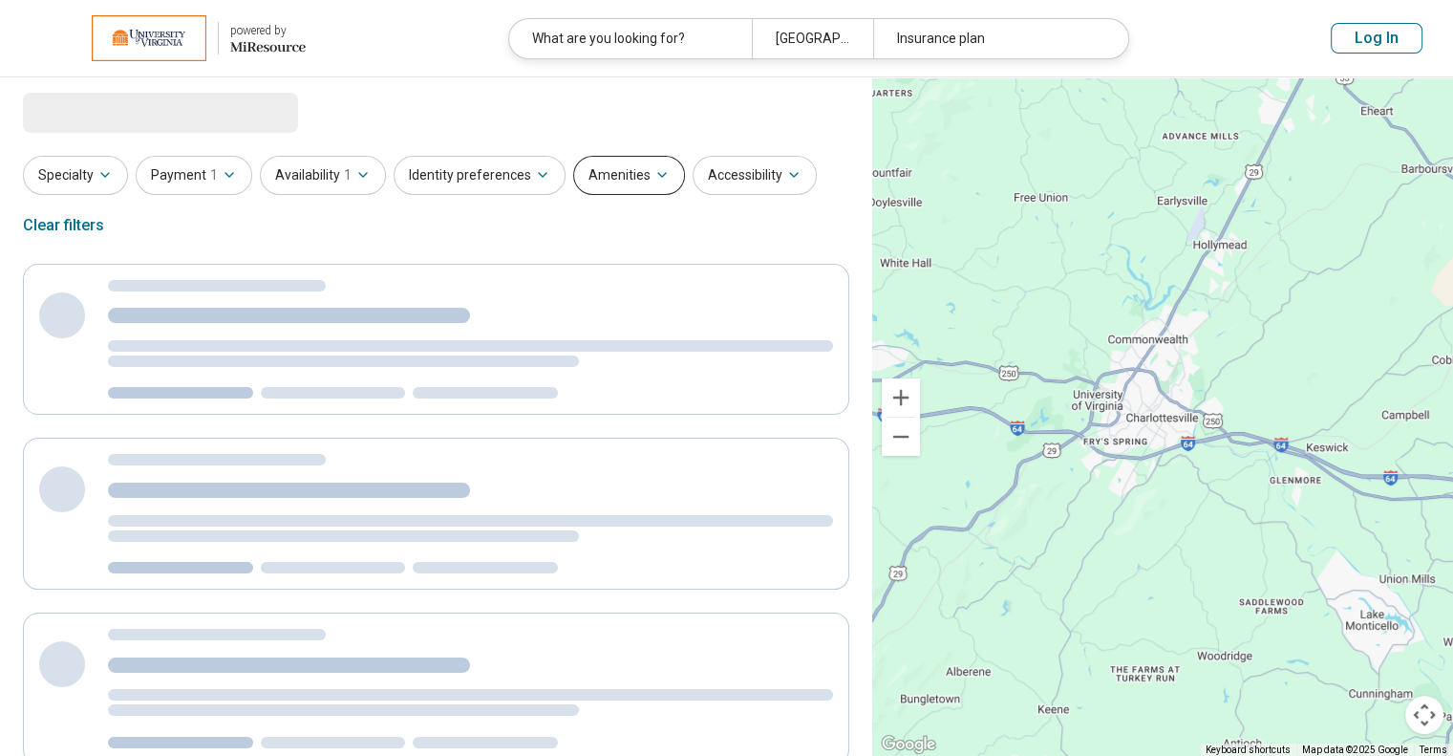
select select "***"
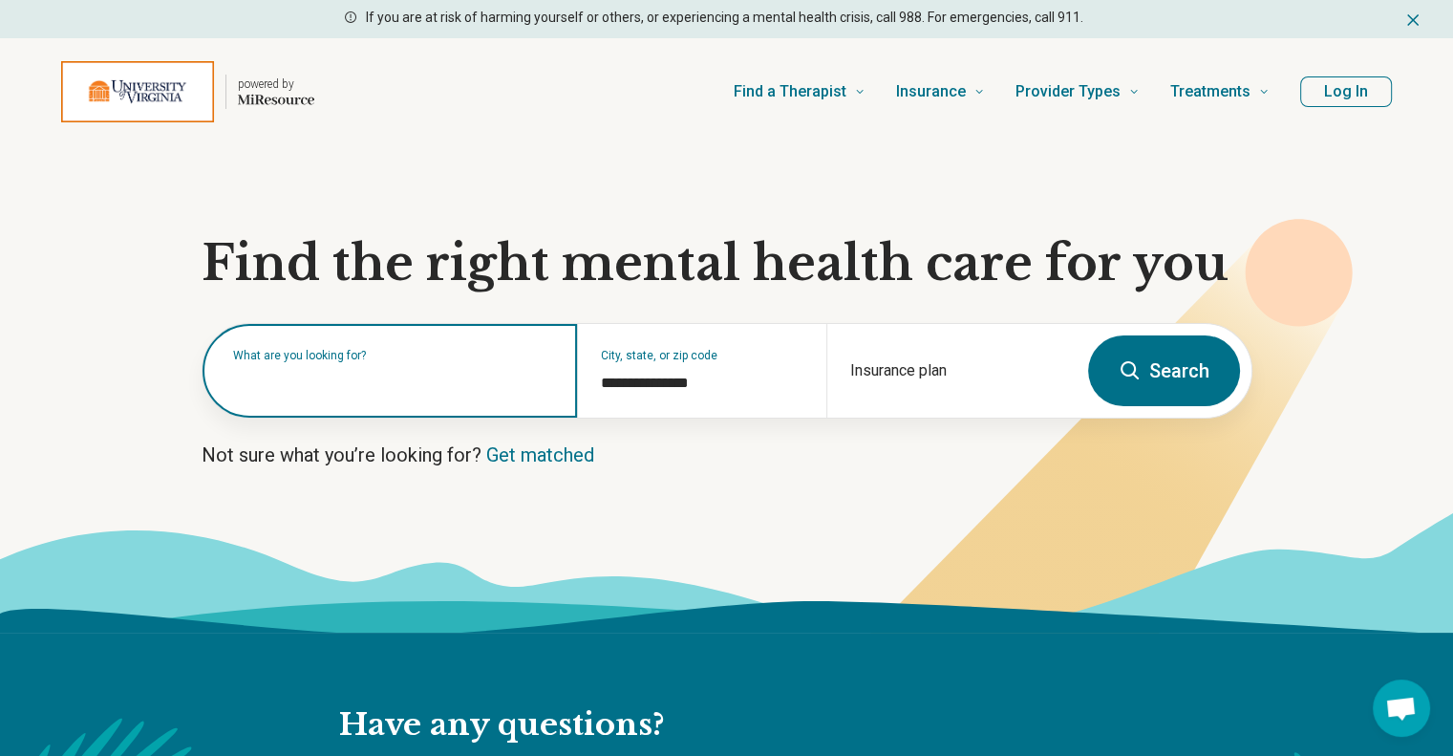
click at [469, 392] on div "What are you looking for?" at bounding box center [390, 371] width 375 height 94
